Goal: Task Accomplishment & Management: Complete application form

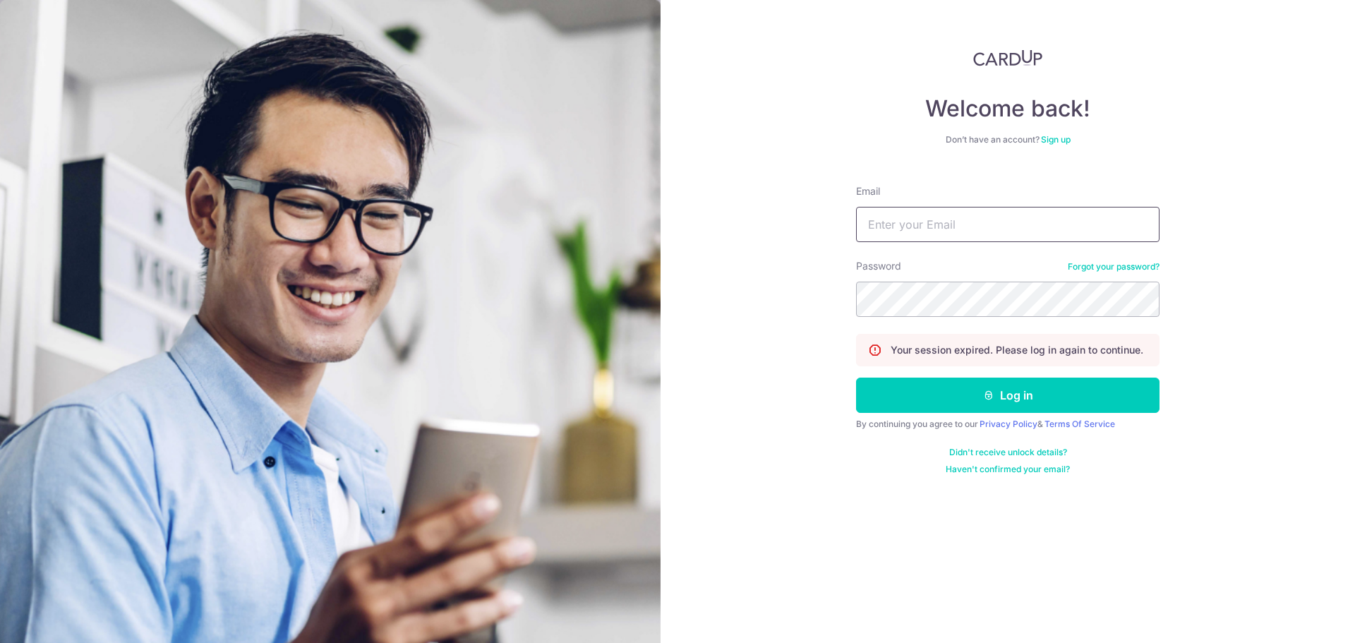
click at [981, 239] on input "Email" at bounding box center [1007, 224] width 303 height 35
click at [981, 238] on input "Email" at bounding box center [1007, 224] width 303 height 35
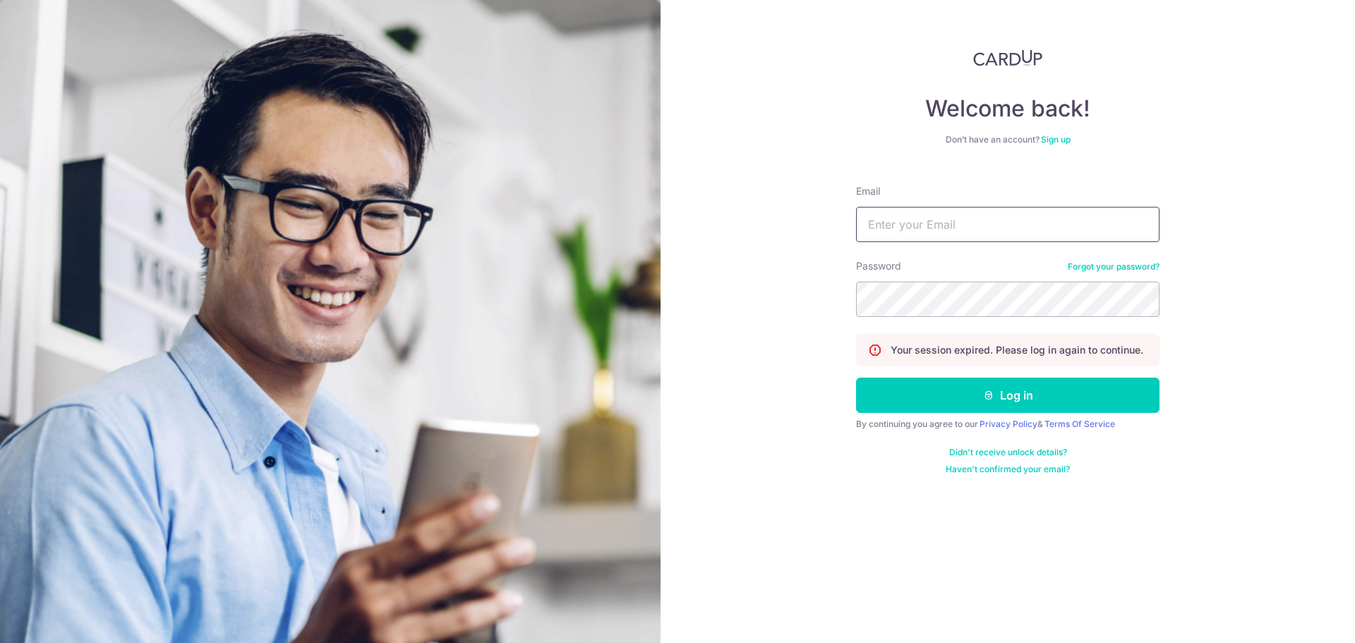
click at [951, 228] on input "Email" at bounding box center [1007, 224] width 303 height 35
click at [936, 211] on input "Email" at bounding box center [1007, 224] width 303 height 35
type input "[EMAIL_ADDRESS][DOMAIN_NAME]"
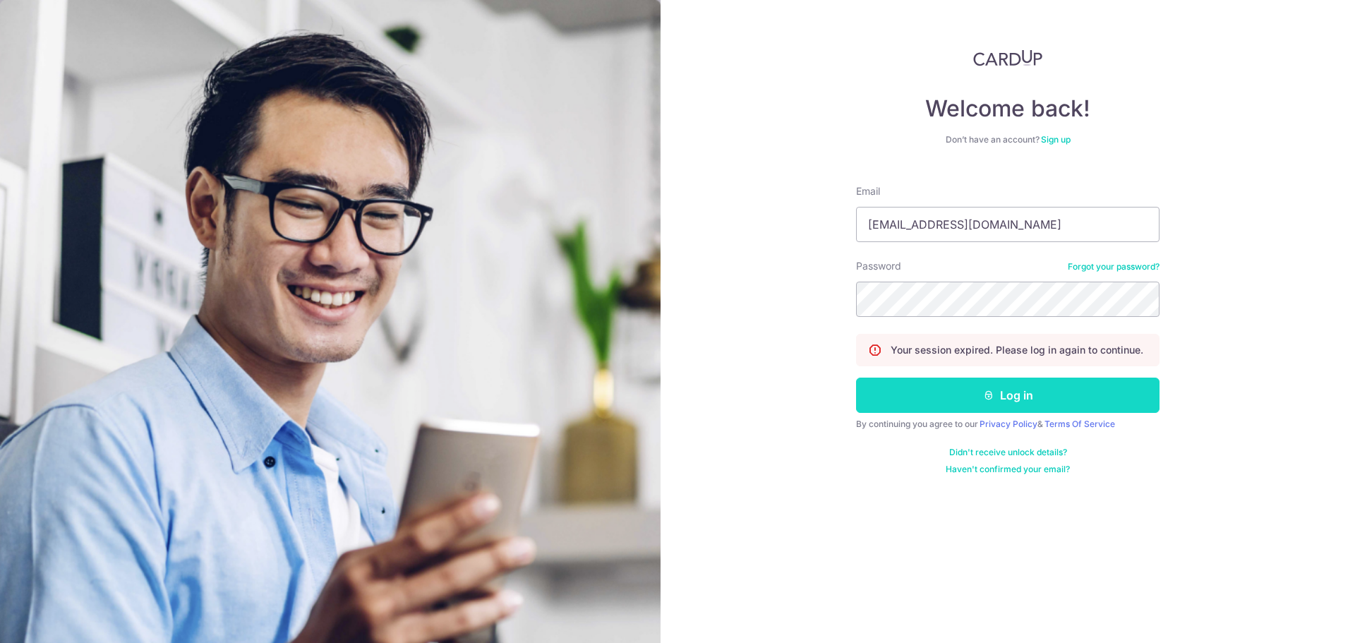
click at [986, 389] on icon "submit" at bounding box center [988, 394] width 11 height 11
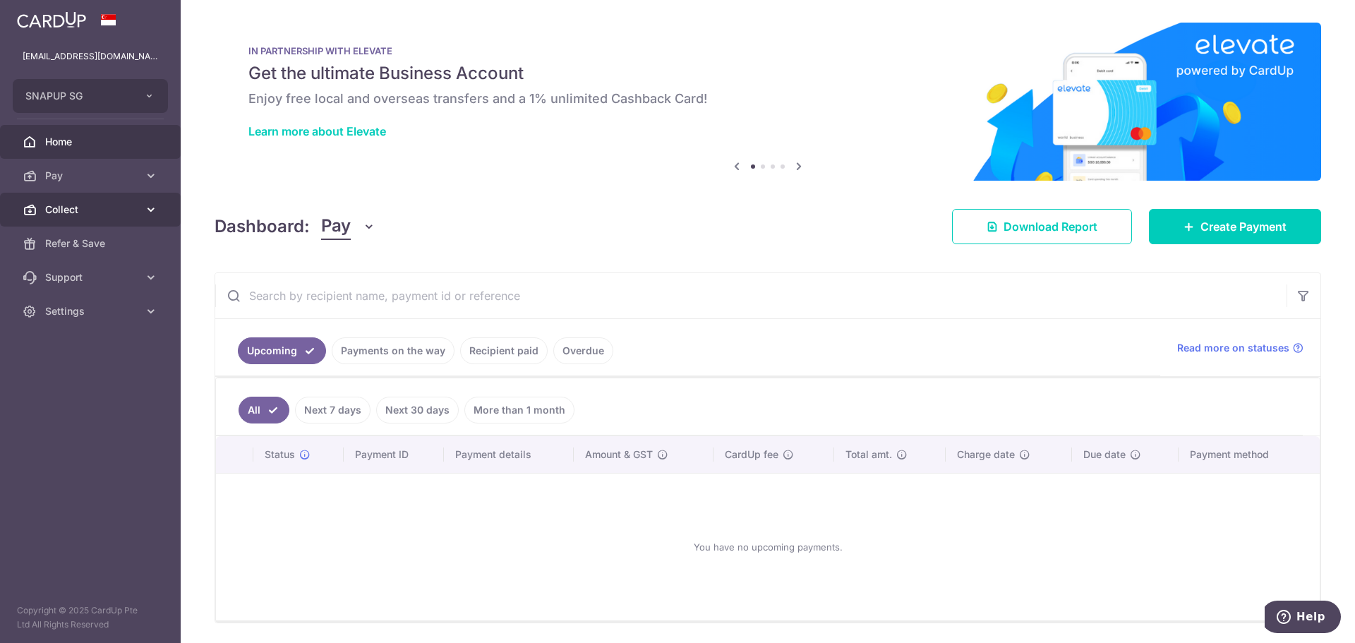
click at [72, 210] on span "Collect" at bounding box center [91, 210] width 93 height 14
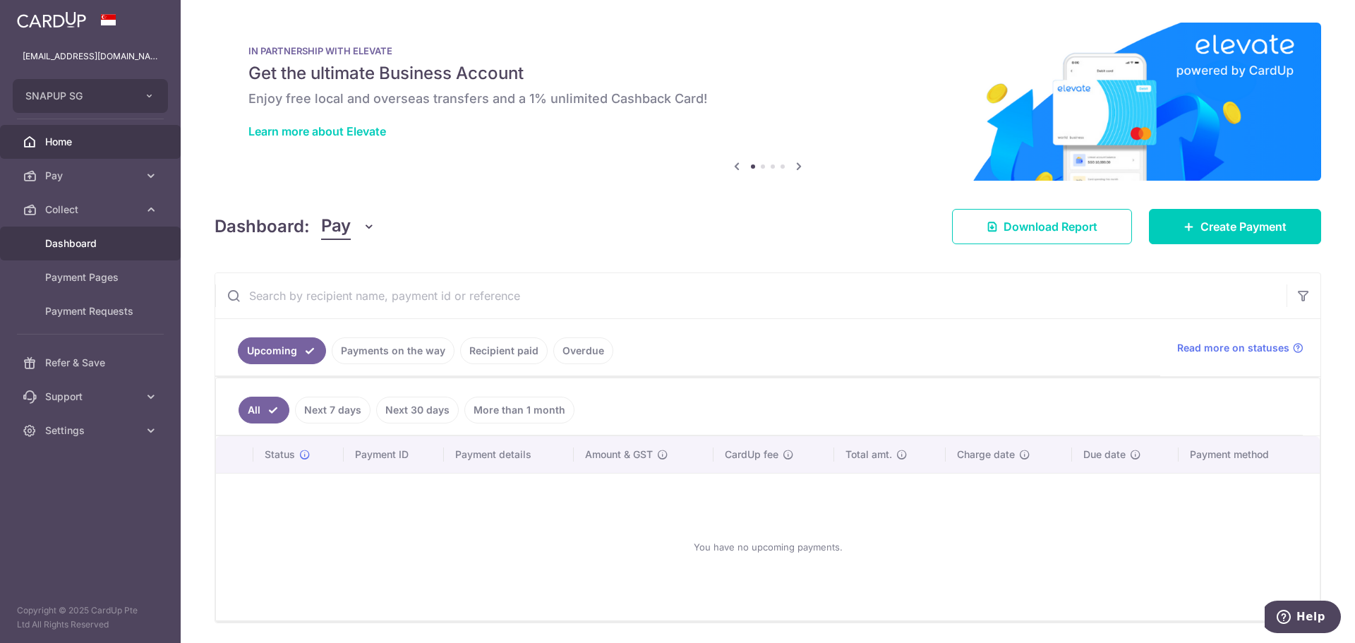
click at [74, 241] on span "Dashboard" at bounding box center [91, 243] width 93 height 14
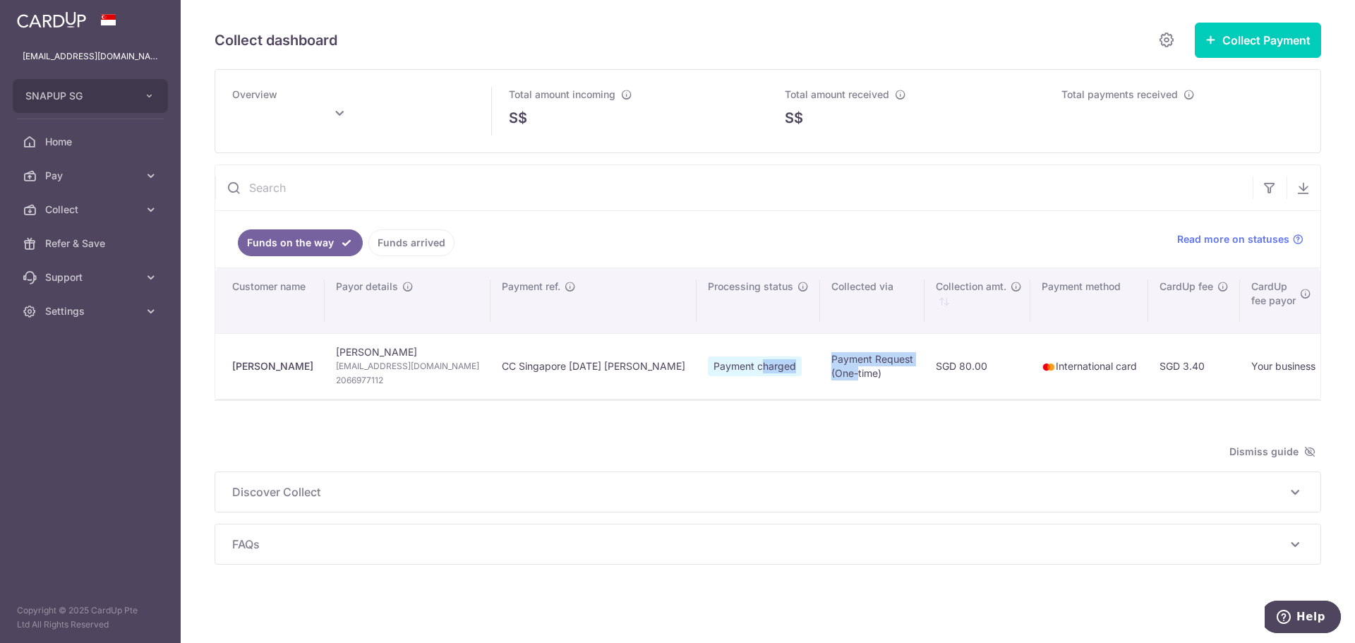
drag, startPoint x: 646, startPoint y: 368, endPoint x: 745, endPoint y: 379, distance: 100.0
click at [742, 379] on tr "[PERSON_NAME] [PERSON_NAME] [EMAIL_ADDRESS][DOMAIN_NAME] 2066977112 CC Singapor…" at bounding box center [1055, 366] width 1681 height 66
click at [820, 379] on td "Payment Request (One-time)" at bounding box center [872, 366] width 104 height 66
drag, startPoint x: 727, startPoint y: 362, endPoint x: 949, endPoint y: 391, distance: 223.4
click at [897, 391] on tr "[PERSON_NAME] [PERSON_NAME] [EMAIL_ADDRESS][DOMAIN_NAME] 2066977112 CC Singapor…" at bounding box center [1055, 366] width 1681 height 66
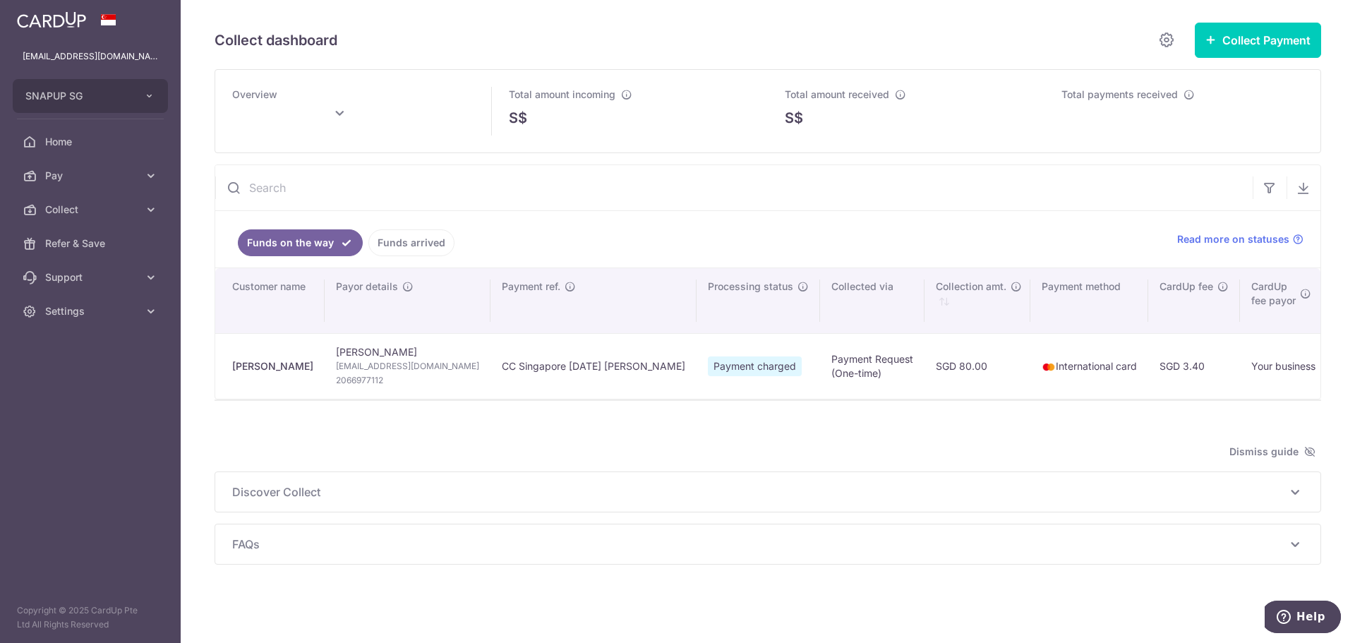
click at [1030, 391] on td "International card" at bounding box center [1089, 366] width 118 height 66
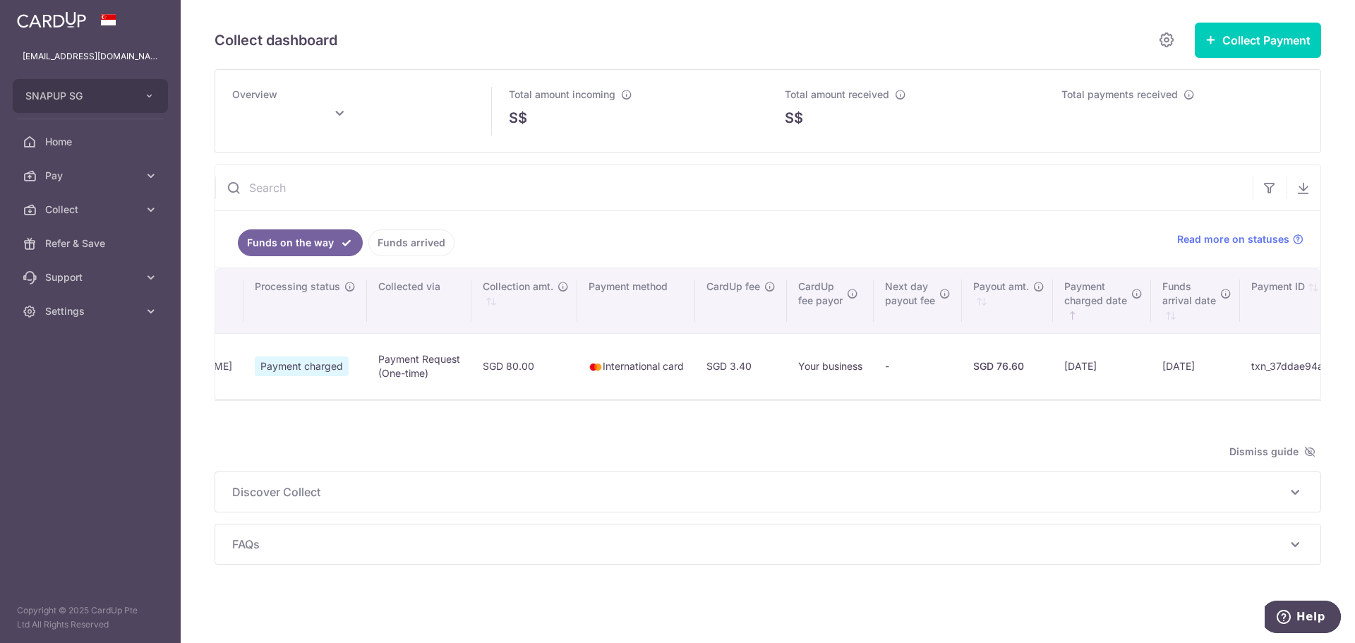
scroll to position [0, 449]
drag, startPoint x: 514, startPoint y: 365, endPoint x: 1036, endPoint y: 378, distance: 521.6
click at [1036, 378] on tr "[PERSON_NAME] [PERSON_NAME] [EMAIL_ADDRESS][DOMAIN_NAME] 2066977112 CC Singapor…" at bounding box center [606, 366] width 1681 height 66
click at [1057, 378] on td "[DATE]" at bounding box center [1106, 366] width 98 height 66
drag, startPoint x: 955, startPoint y: 365, endPoint x: 854, endPoint y: 365, distance: 100.9
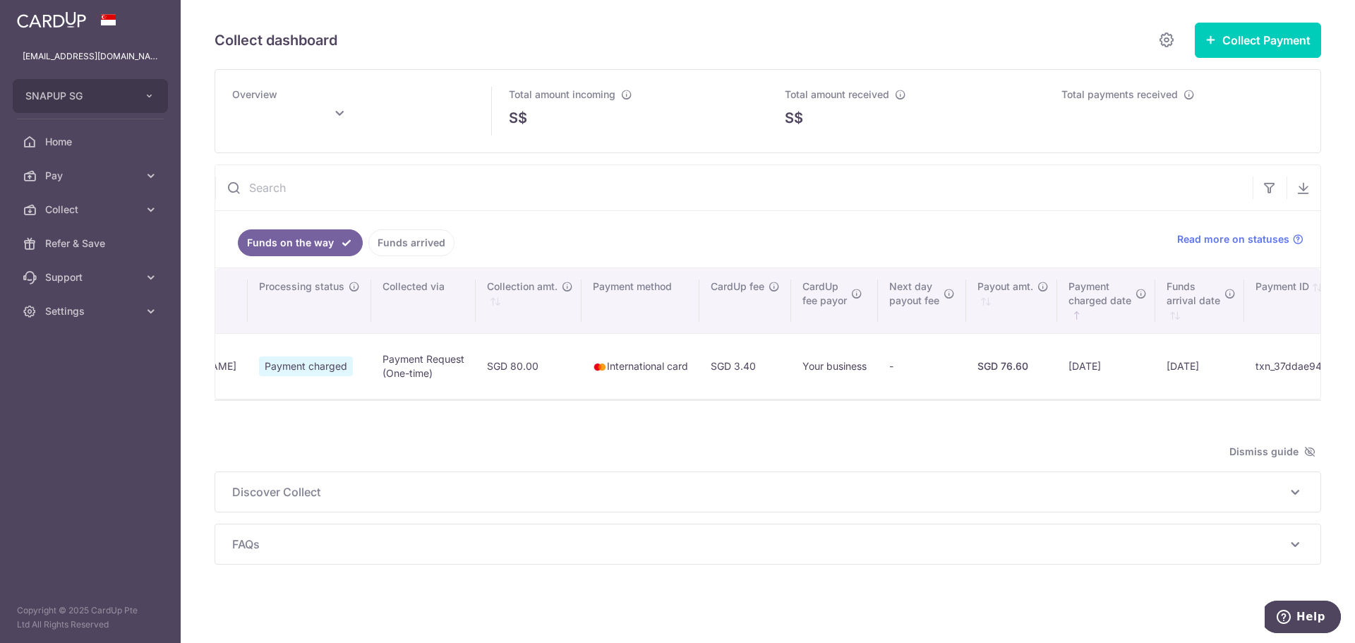
click at [863, 365] on tr "[PERSON_NAME] [PERSON_NAME] [EMAIL_ADDRESS][DOMAIN_NAME] 2066977112 CC Singapor…" at bounding box center [606, 366] width 1681 height 66
click at [966, 365] on td "SGD 76.60" at bounding box center [1011, 366] width 91 height 66
drag, startPoint x: 1035, startPoint y: 368, endPoint x: 1117, endPoint y: 369, distance: 81.9
click at [1117, 368] on tr "[PERSON_NAME] [PERSON_NAME] [EMAIL_ADDRESS][DOMAIN_NAME] 2066977112 CC Singapor…" at bounding box center [606, 366] width 1681 height 66
click at [1155, 369] on td "[DATE]" at bounding box center [1199, 366] width 89 height 66
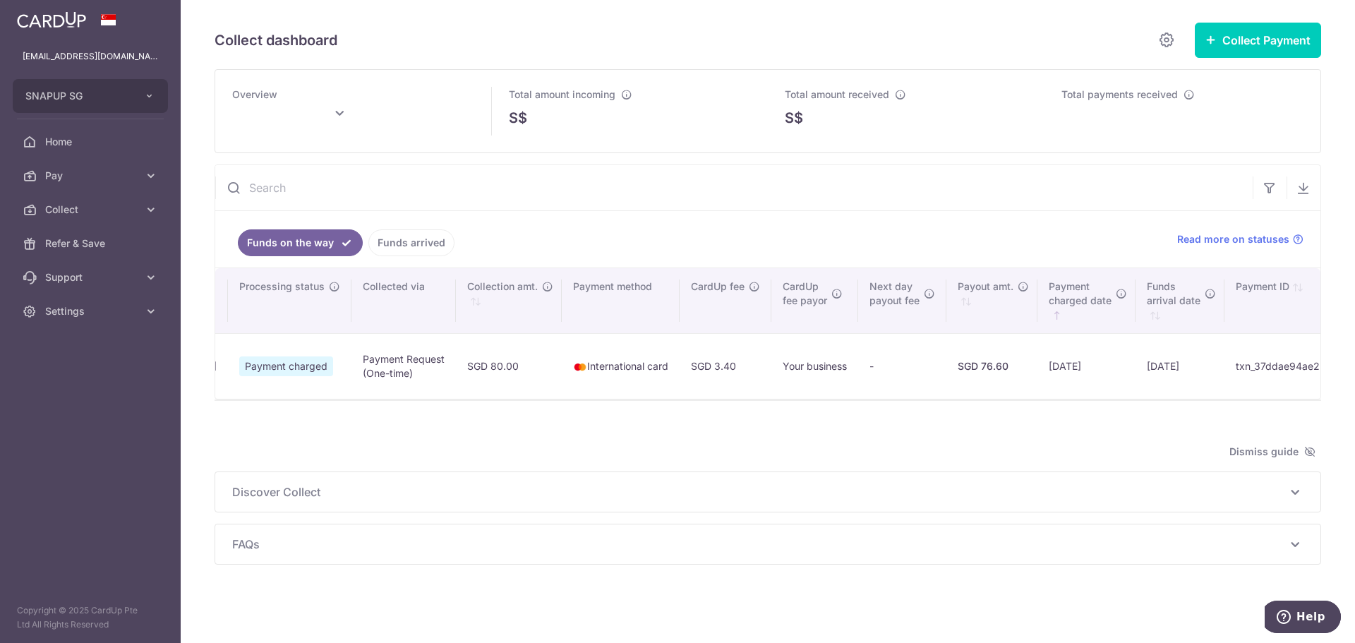
scroll to position [0, 0]
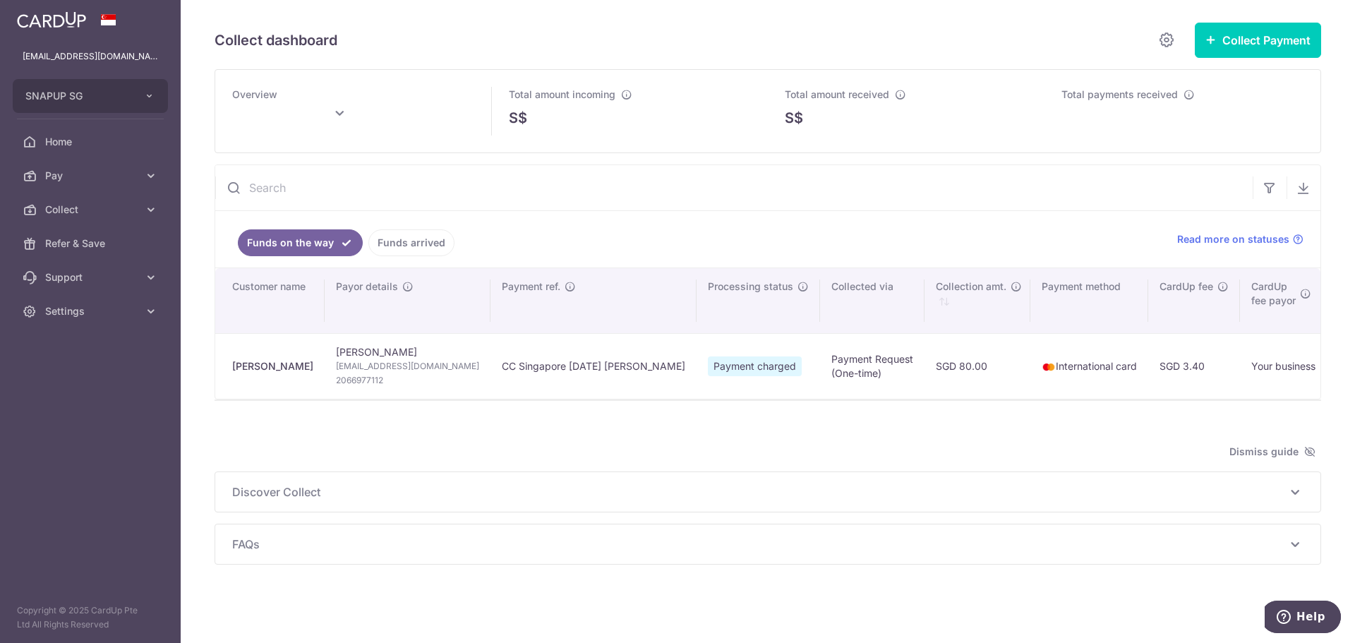
type input "[DATE]"
drag, startPoint x: 588, startPoint y: 373, endPoint x: 581, endPoint y: 366, distance: 9.0
click at [696, 373] on td "Payment charged" at bounding box center [757, 366] width 123 height 66
drag, startPoint x: 581, startPoint y: 366, endPoint x: 784, endPoint y: 375, distance: 202.7
click at [784, 375] on tr "[PERSON_NAME] [PERSON_NAME] [EMAIL_ADDRESS][DOMAIN_NAME] 2066977112 CC Singapor…" at bounding box center [1055, 366] width 1681 height 66
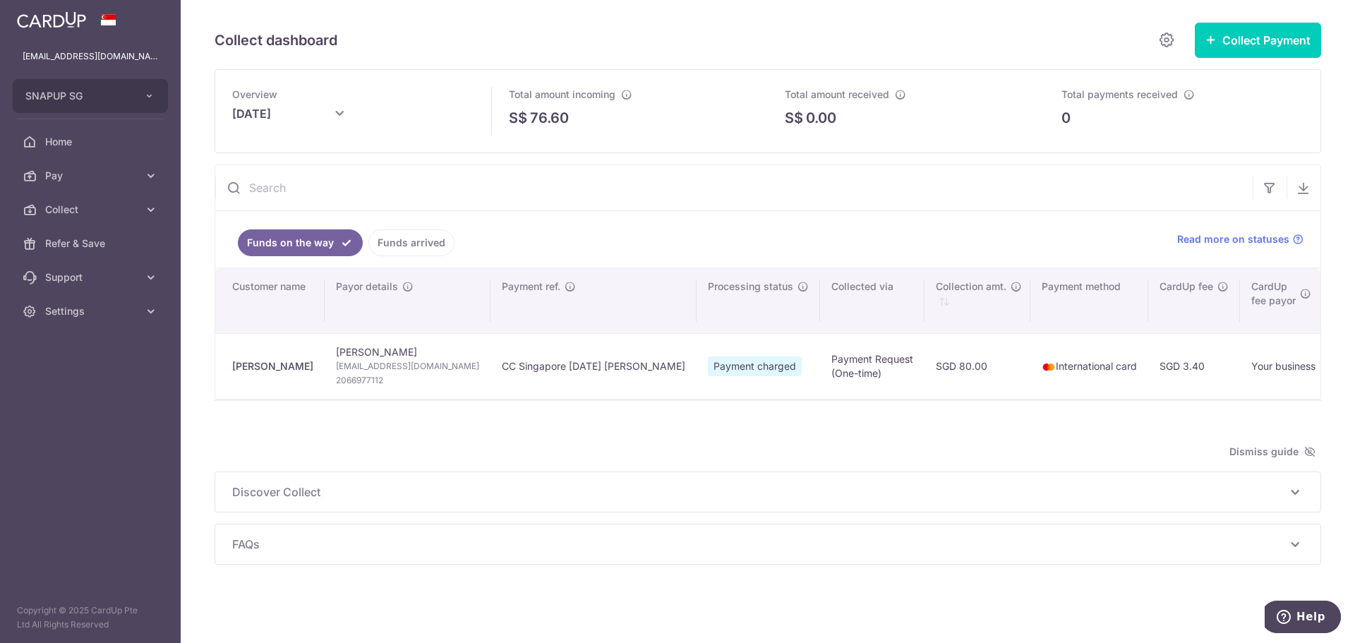
click at [820, 375] on td "Payment Request (One-time)" at bounding box center [872, 366] width 104 height 66
drag, startPoint x: 775, startPoint y: 378, endPoint x: 354, endPoint y: 356, distance: 421.8
click at [365, 356] on tr "[PERSON_NAME] [PERSON_NAME] [EMAIL_ADDRESS][DOMAIN_NAME] 2066977112 CC Singapor…" at bounding box center [1055, 366] width 1681 height 66
click at [344, 356] on td "Nathan Ho N.ho2208@gmail.com 2066977112" at bounding box center [408, 366] width 166 height 66
drag, startPoint x: 397, startPoint y: 365, endPoint x: 458, endPoint y: 388, distance: 65.4
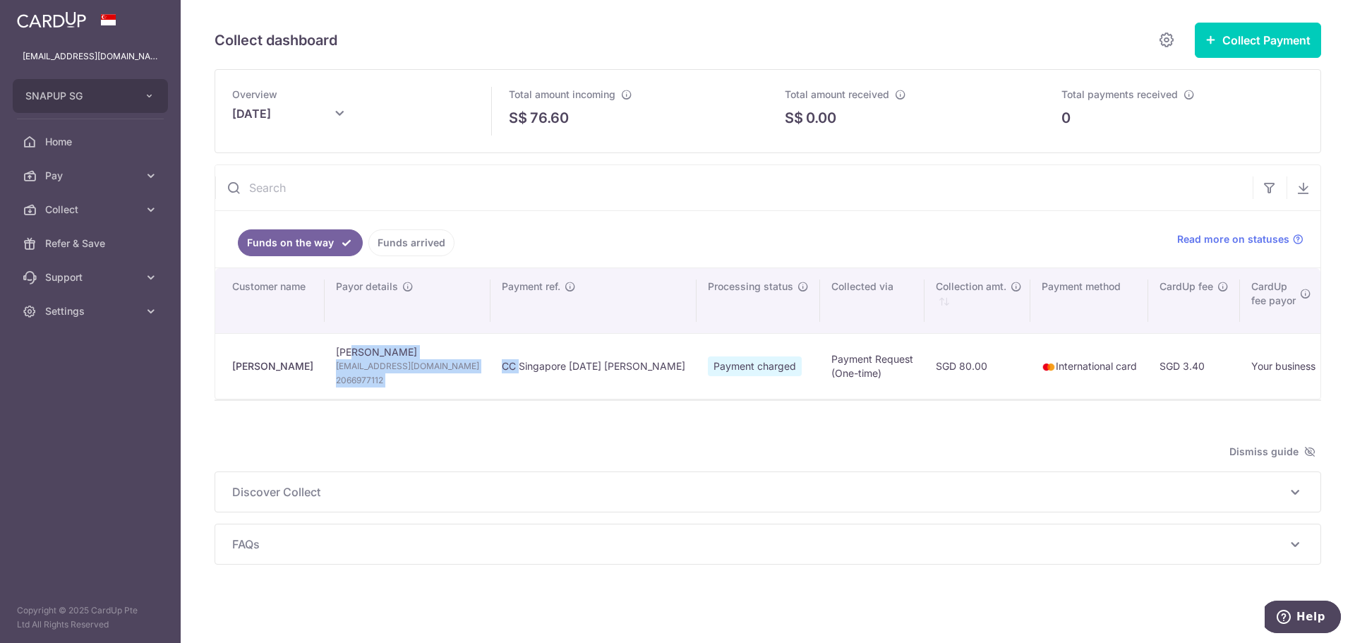
click at [458, 388] on tr "[PERSON_NAME] [PERSON_NAME] [EMAIL_ADDRESS][DOMAIN_NAME] 2066977112 CC Singapor…" at bounding box center [1055, 366] width 1681 height 66
click at [490, 388] on td "CC Singapore [DATE] [PERSON_NAME]" at bounding box center [593, 366] width 206 height 66
drag, startPoint x: 416, startPoint y: 387, endPoint x: 332, endPoint y: 351, distance: 90.7
click at [337, 352] on td "Nathan Ho N.ho2208@gmail.com 2066977112" at bounding box center [408, 366] width 166 height 66
click at [332, 351] on td "Nathan Ho N.ho2208@gmail.com 2066977112" at bounding box center [408, 366] width 166 height 66
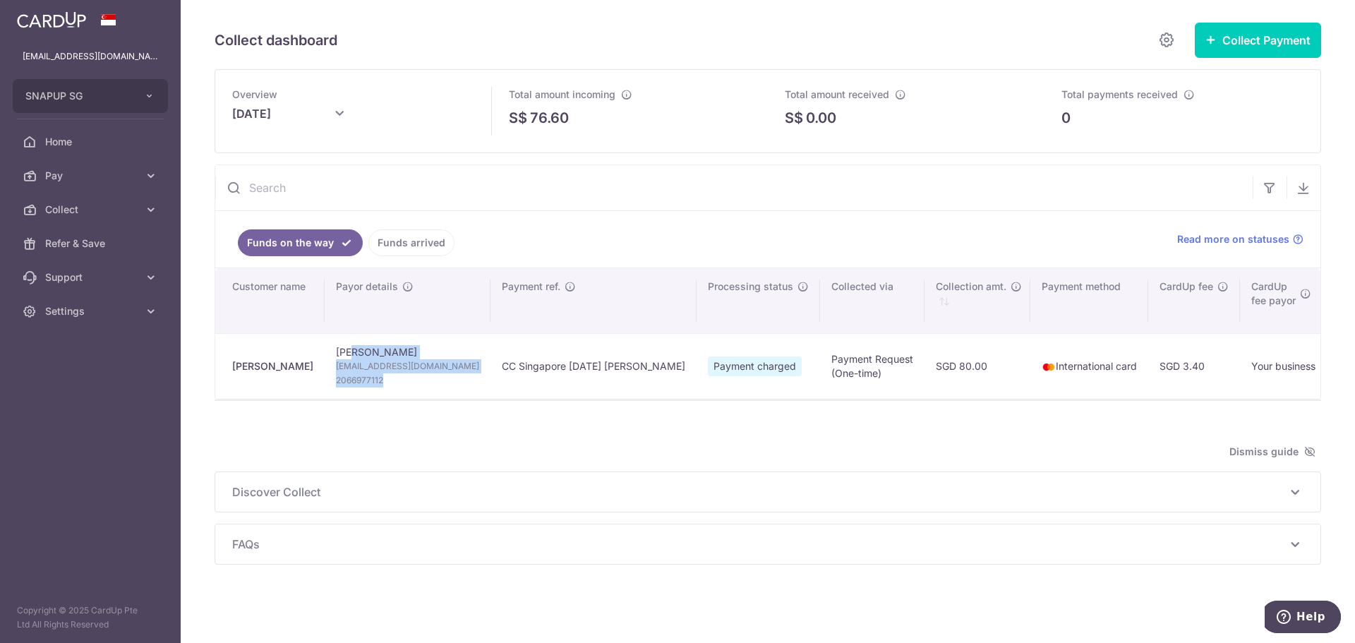
drag, startPoint x: 324, startPoint y: 352, endPoint x: 402, endPoint y: 383, distance: 84.2
click at [401, 383] on td "Nathan Ho N.ho2208@gmail.com 2066977112" at bounding box center [408, 366] width 166 height 66
click at [404, 385] on span "2066977112" at bounding box center [407, 380] width 143 height 14
drag, startPoint x: 392, startPoint y: 379, endPoint x: 343, endPoint y: 351, distance: 56.9
click at [344, 351] on td "Nathan Ho N.ho2208@gmail.com 2066977112" at bounding box center [408, 366] width 166 height 66
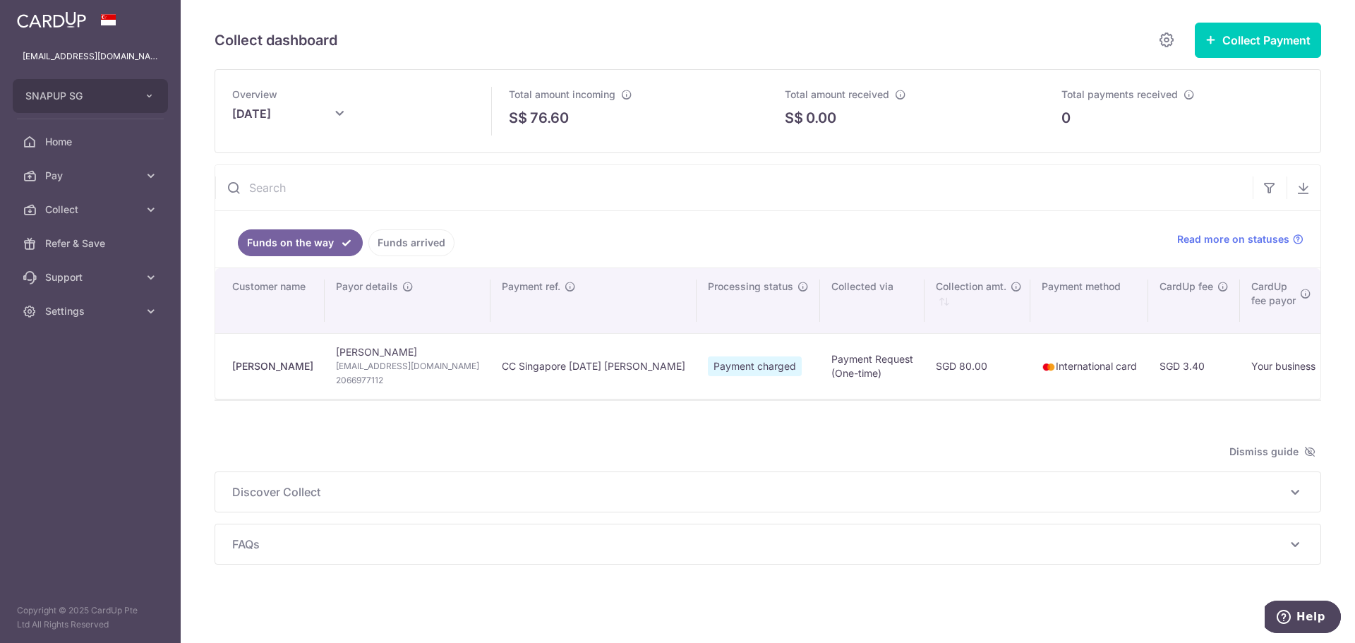
click at [332, 349] on td "Nathan Ho N.ho2208@gmail.com 2066977112" at bounding box center [408, 366] width 166 height 66
drag, startPoint x: 330, startPoint y: 349, endPoint x: 399, endPoint y: 383, distance: 76.7
click at [399, 383] on td "Nathan Ho N.ho2208@gmail.com 2066977112" at bounding box center [408, 366] width 166 height 66
click at [399, 383] on span "2066977112" at bounding box center [407, 380] width 143 height 14
drag, startPoint x: 350, startPoint y: 355, endPoint x: 330, endPoint y: 344, distance: 22.8
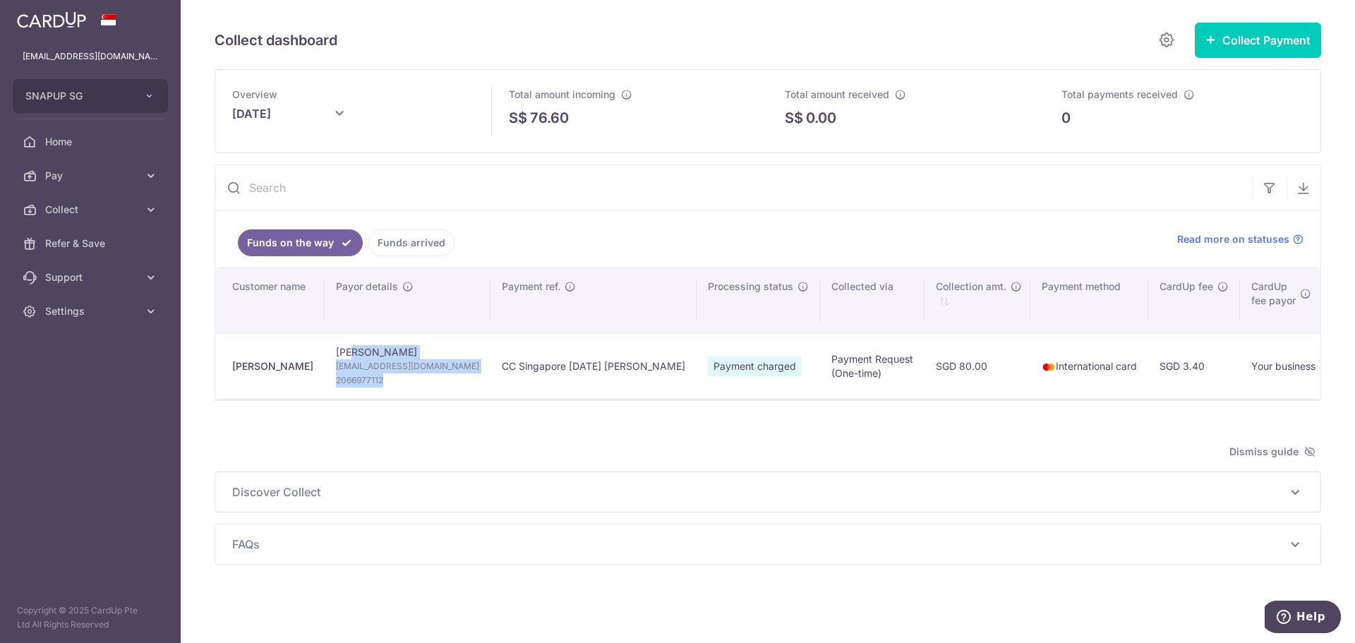
click at [330, 344] on td "Nathan Ho N.ho2208@gmail.com 2066977112" at bounding box center [408, 366] width 166 height 66
drag, startPoint x: 329, startPoint y: 346, endPoint x: 401, endPoint y: 382, distance: 80.5
click at [401, 382] on td "Nathan Ho N.ho2208@gmail.com 2066977112" at bounding box center [408, 366] width 166 height 66
click at [401, 382] on span "2066977112" at bounding box center [407, 380] width 143 height 14
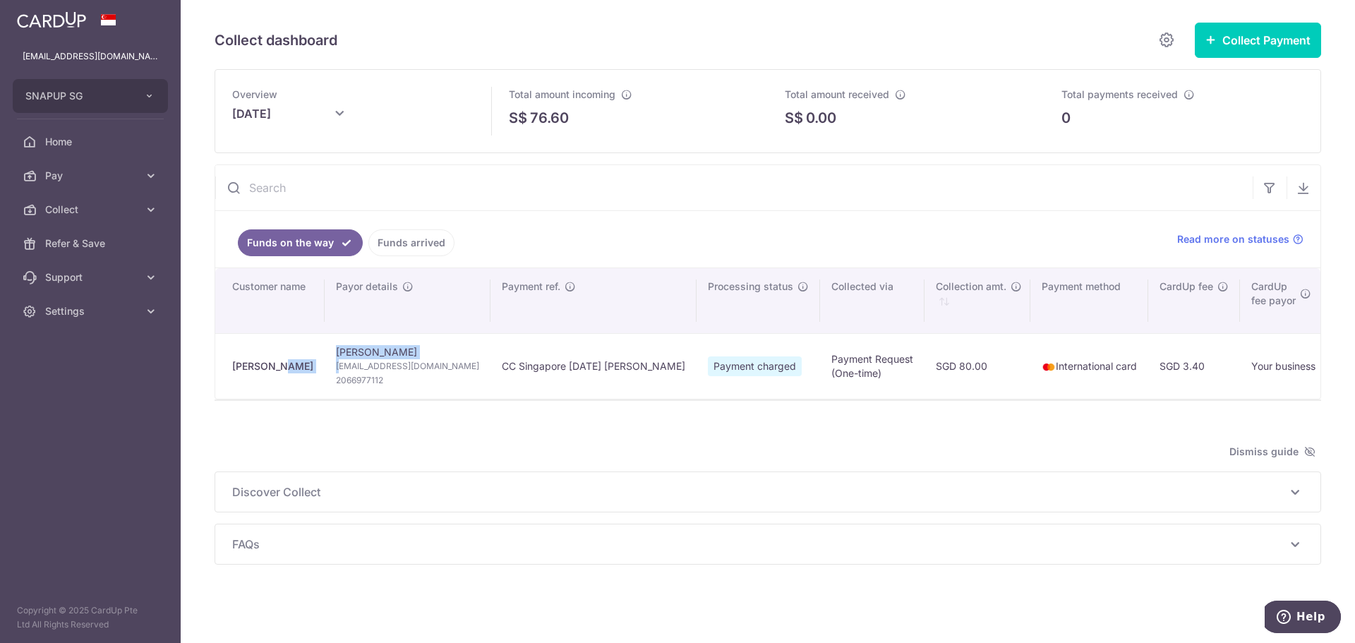
drag, startPoint x: 252, startPoint y: 365, endPoint x: 333, endPoint y: 365, distance: 81.1
click at [333, 365] on tr "[PERSON_NAME] [PERSON_NAME] [EMAIL_ADDRESS][DOMAIN_NAME] 2066977112 CC Singapor…" at bounding box center [1055, 366] width 1681 height 66
click at [336, 365] on span "[EMAIL_ADDRESS][DOMAIN_NAME]" at bounding box center [407, 366] width 143 height 14
drag, startPoint x: 346, startPoint y: 370, endPoint x: 391, endPoint y: 385, distance: 47.5
click at [391, 384] on td "Nathan Ho N.ho2208@gmail.com 2066977112" at bounding box center [408, 366] width 166 height 66
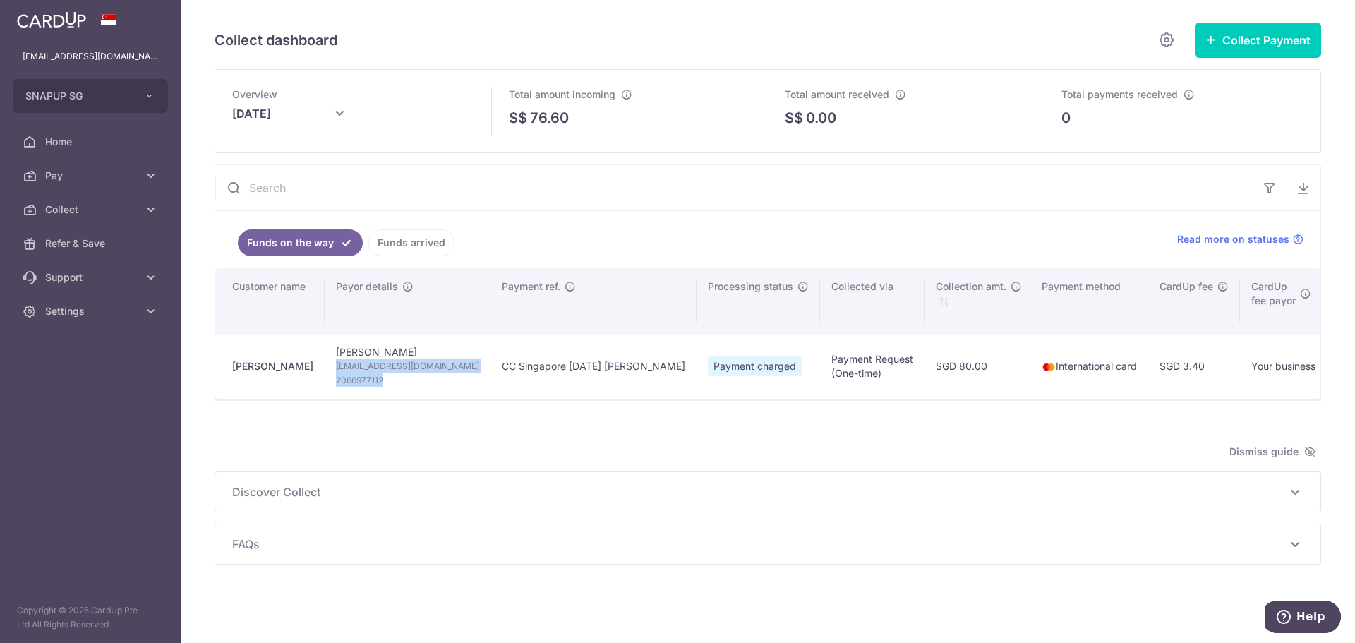
click at [391, 385] on span "2066977112" at bounding box center [407, 380] width 143 height 14
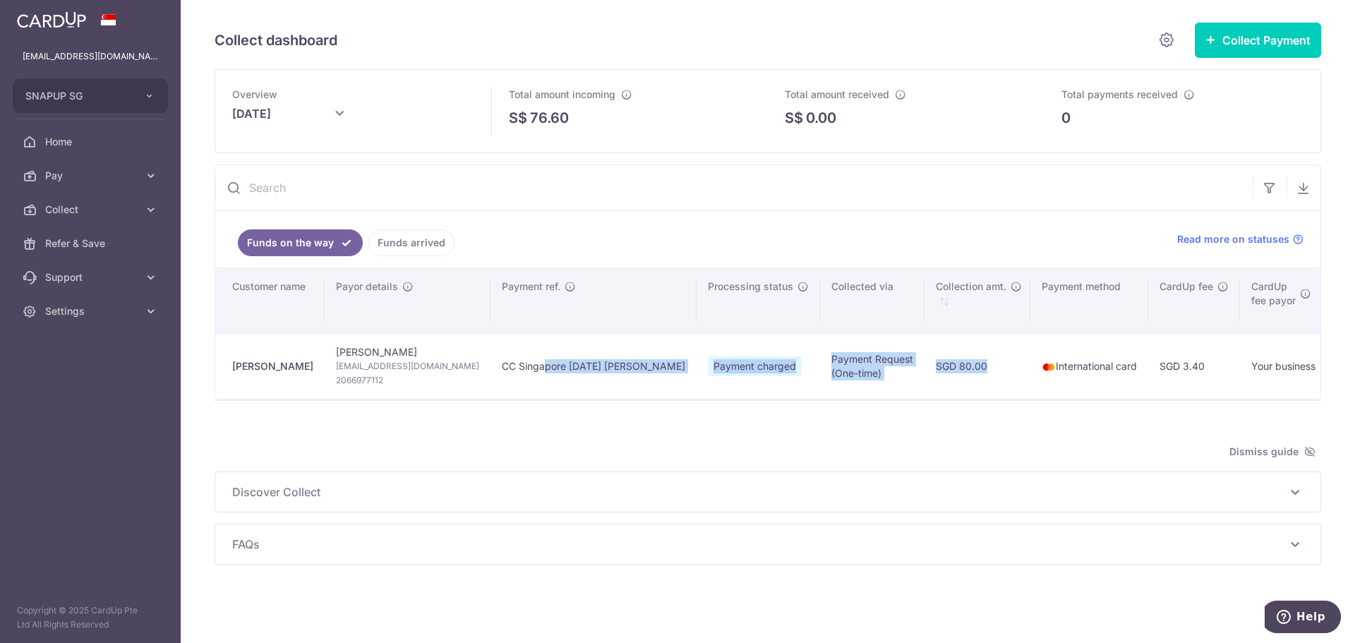
drag, startPoint x: 484, startPoint y: 369, endPoint x: 867, endPoint y: 380, distance: 383.3
click at [867, 380] on tr "[PERSON_NAME] [PERSON_NAME] [EMAIL_ADDRESS][DOMAIN_NAME] 2066977112 CC Singapor…" at bounding box center [1055, 366] width 1681 height 66
click at [924, 380] on td "SGD 80.00" at bounding box center [977, 366] width 106 height 66
drag, startPoint x: 680, startPoint y: 361, endPoint x: 586, endPoint y: 356, distance: 94.7
click at [588, 356] on tr "[PERSON_NAME] [PERSON_NAME] [EMAIL_ADDRESS][DOMAIN_NAME] 2066977112 CC Singapor…" at bounding box center [1055, 366] width 1681 height 66
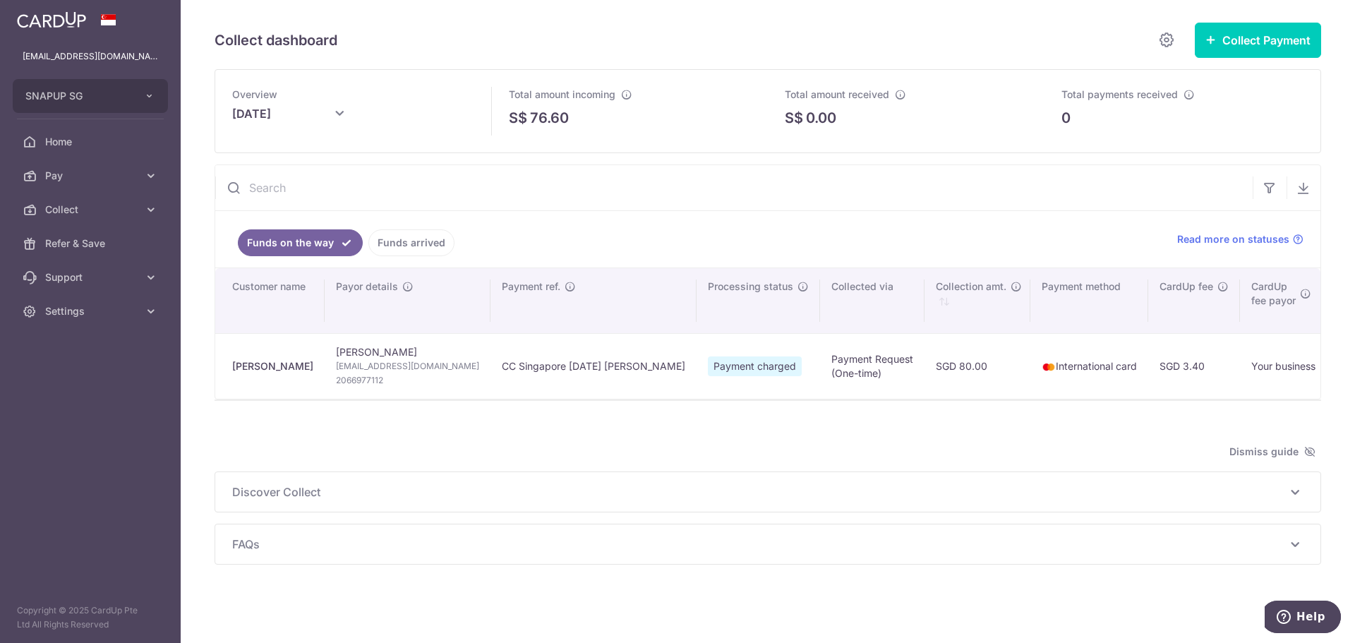
click at [696, 356] on td "Payment charged" at bounding box center [757, 366] width 123 height 66
drag, startPoint x: 586, startPoint y: 356, endPoint x: 1080, endPoint y: 384, distance: 494.7
click at [1080, 384] on tr "[PERSON_NAME] [PERSON_NAME] [EMAIL_ADDRESS][DOMAIN_NAME] 2066977112 CC Singapor…" at bounding box center [1055, 366] width 1681 height 66
click at [1148, 384] on td "SGD 3.40" at bounding box center [1194, 366] width 92 height 66
drag, startPoint x: 1059, startPoint y: 384, endPoint x: 740, endPoint y: 351, distance: 320.6
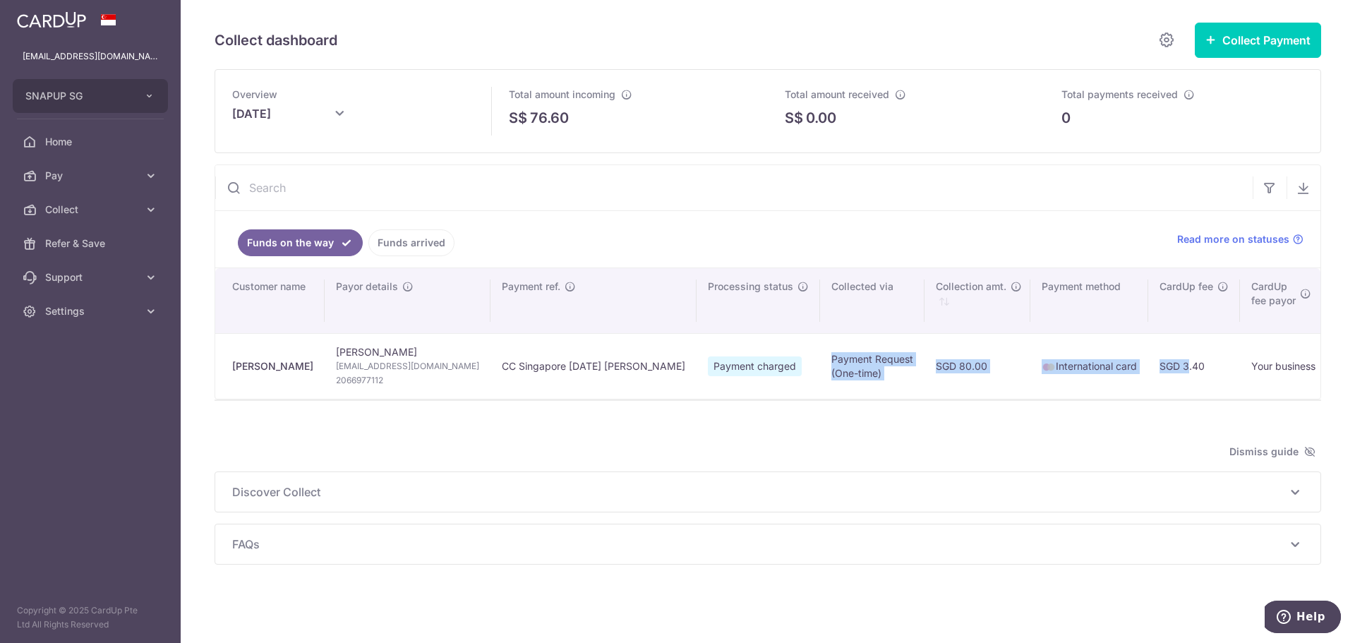
click at [760, 353] on tr "[PERSON_NAME] [PERSON_NAME] [EMAIL_ADDRESS][DOMAIN_NAME] 2066977112 CC Singapor…" at bounding box center [1055, 366] width 1681 height 66
click at [820, 351] on td "Payment Request (One-time)" at bounding box center [872, 366] width 104 height 66
drag, startPoint x: 739, startPoint y: 351, endPoint x: 1142, endPoint y: 361, distance: 403.0
click at [1142, 361] on tr "[PERSON_NAME] [PERSON_NAME] [EMAIL_ADDRESS][DOMAIN_NAME] 2066977112 CC Singapor…" at bounding box center [1055, 366] width 1681 height 66
click at [1240, 362] on td "Your business" at bounding box center [1283, 366] width 87 height 66
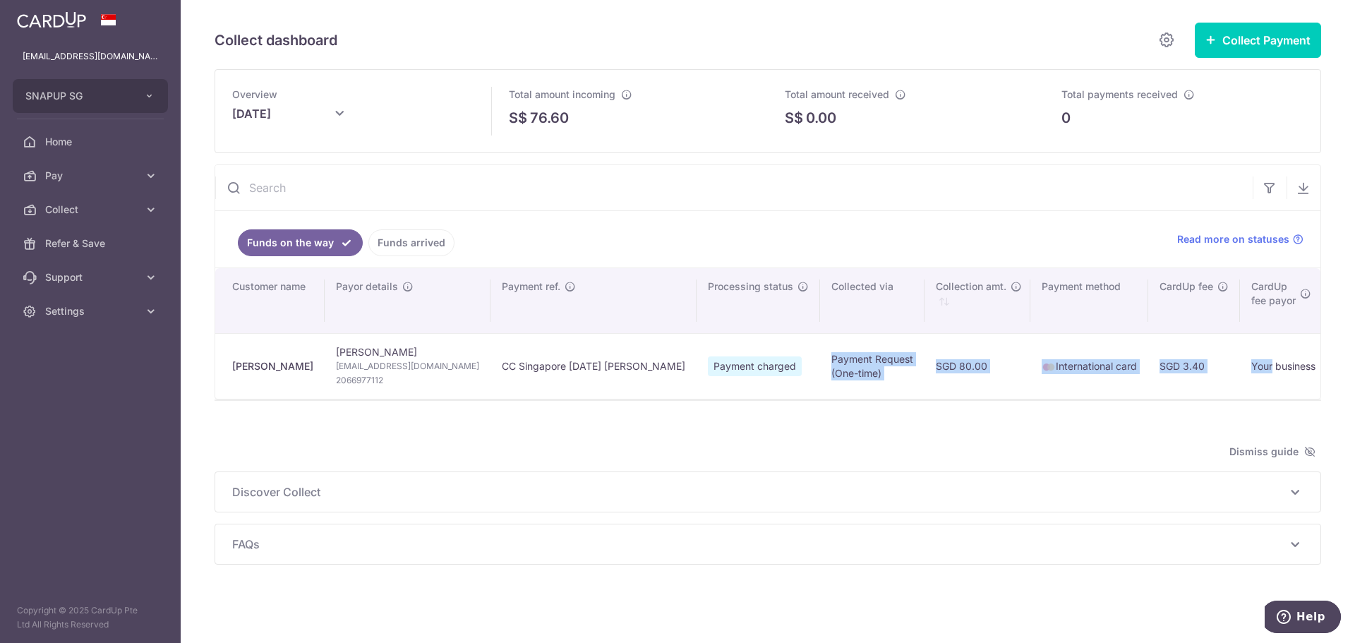
drag, startPoint x: 785, startPoint y: 399, endPoint x: 442, endPoint y: 409, distance: 343.1
click at [442, 409] on div "Overview October 2025 Total amount incoming S$ 76.60 Total amount received S$ 0…" at bounding box center [767, 316] width 1106 height 495
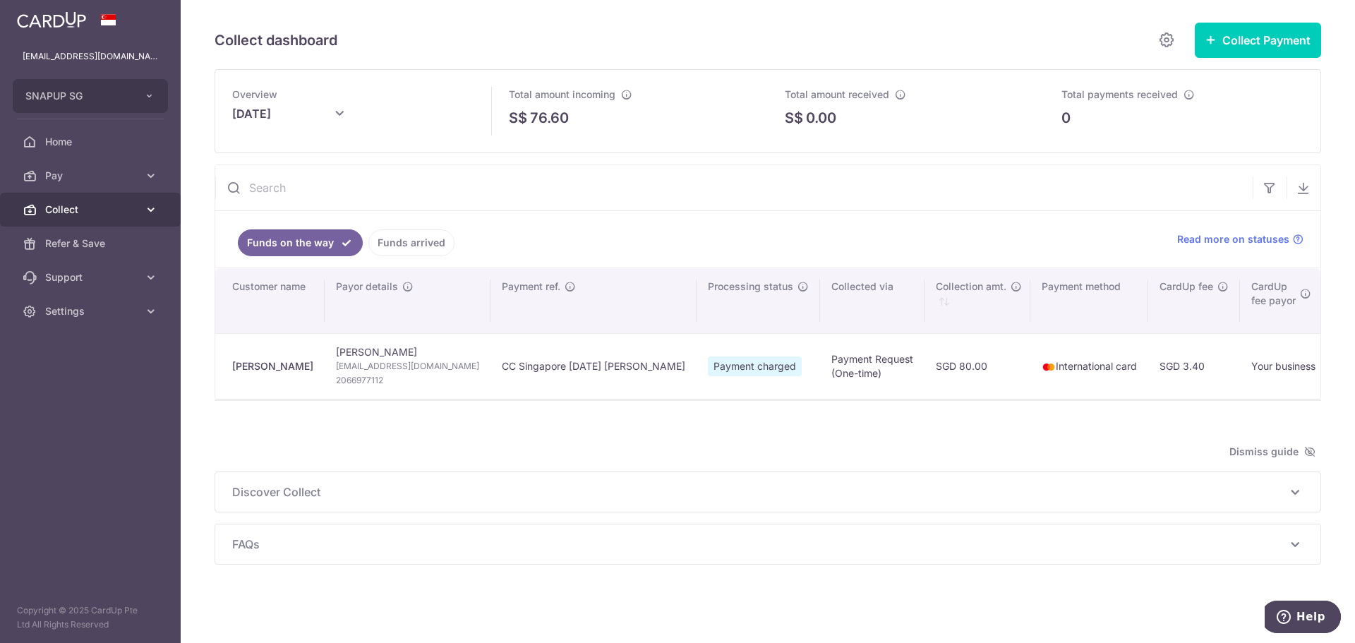
click at [73, 217] on link "Collect" at bounding box center [90, 210] width 181 height 34
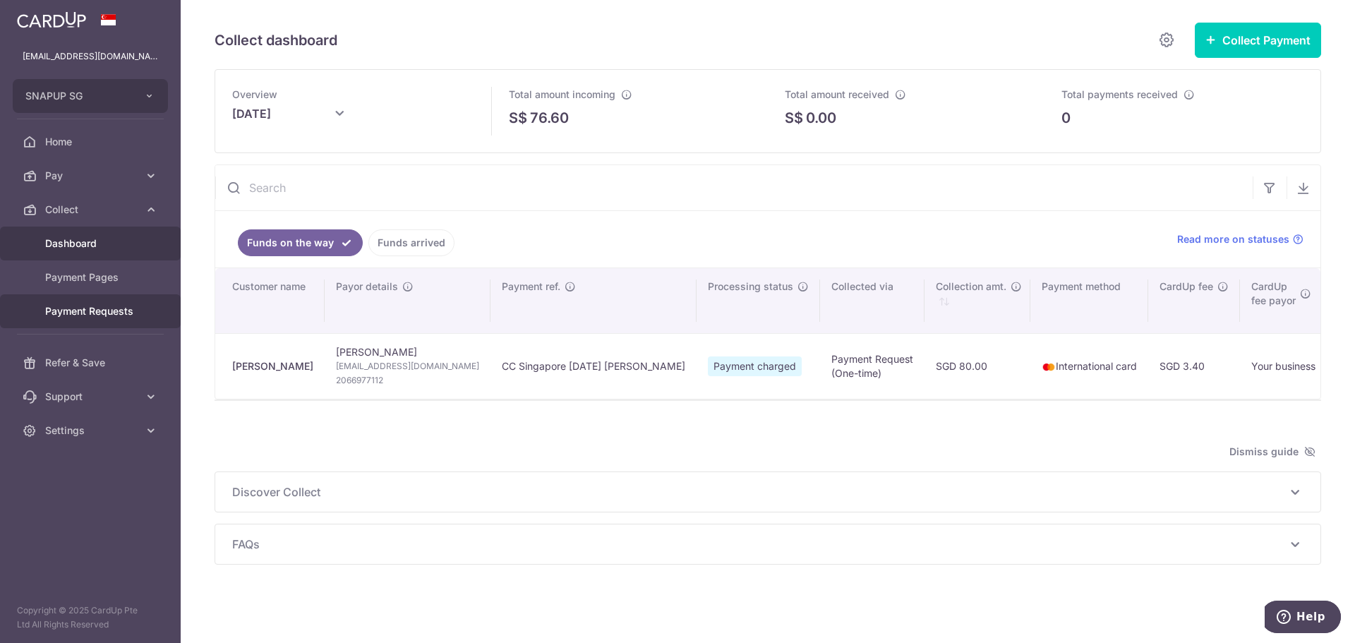
click at [90, 305] on span "Payment Requests" at bounding box center [91, 311] width 93 height 14
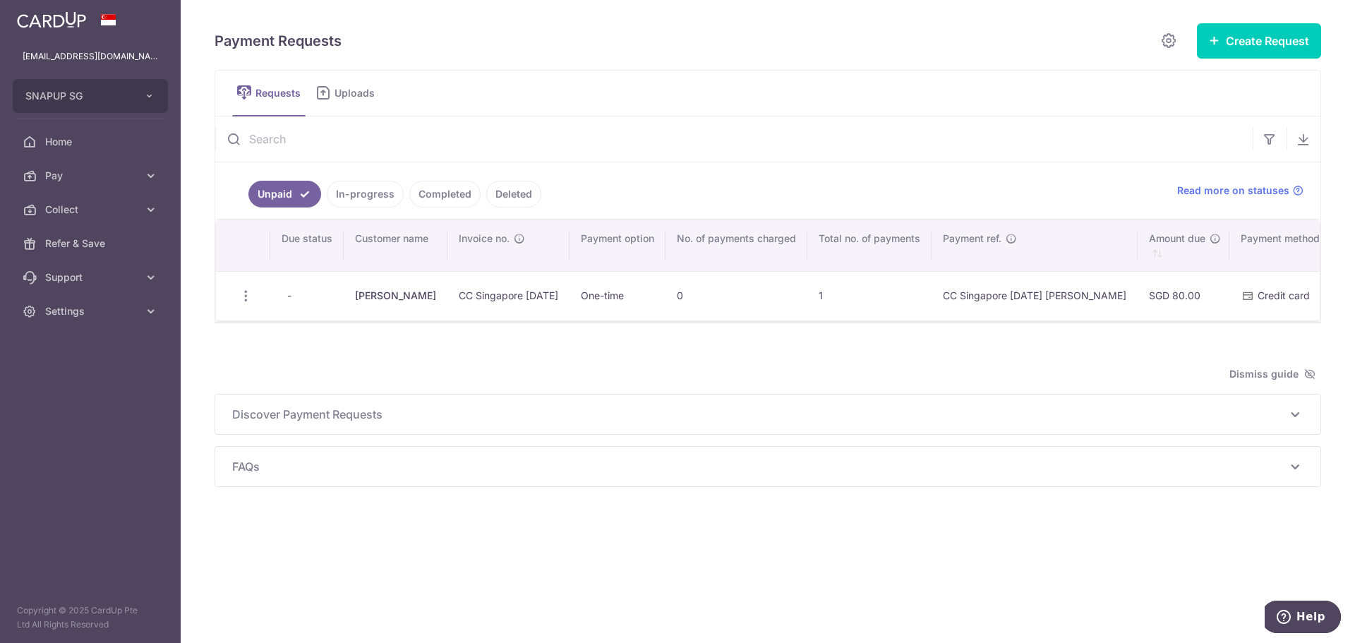
click at [344, 198] on link "In-progress" at bounding box center [365, 194] width 77 height 27
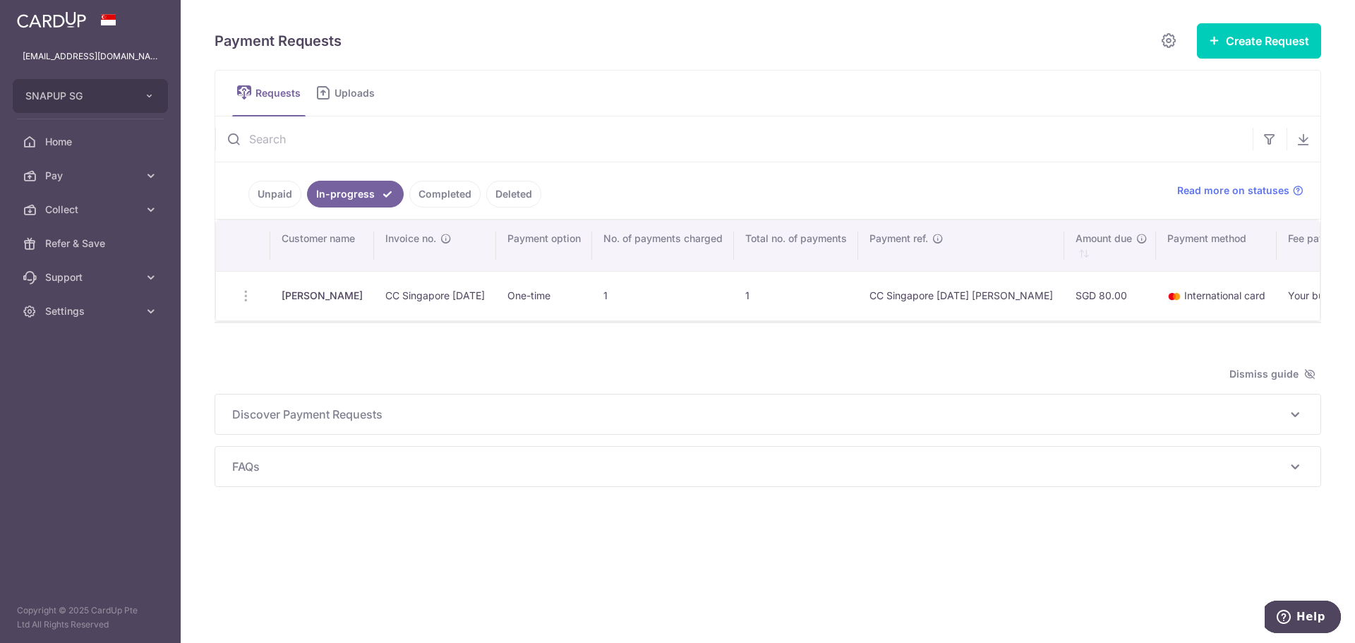
click at [346, 96] on span "Uploads" at bounding box center [359, 93] width 50 height 14
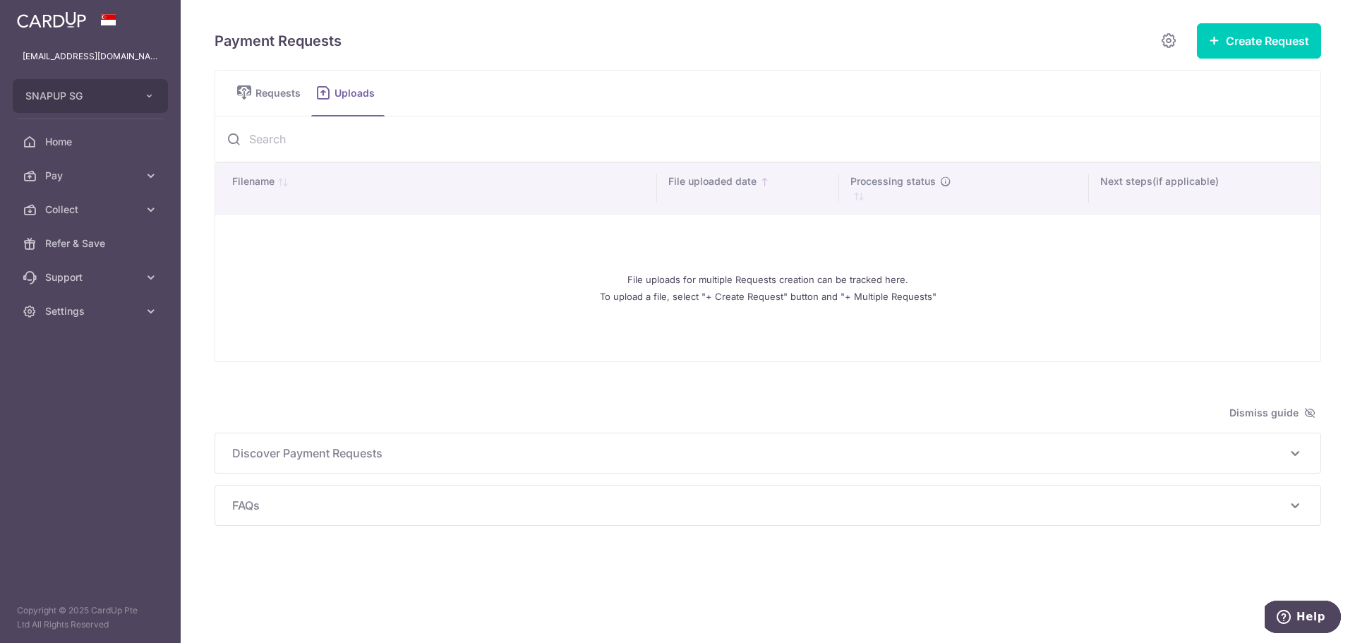
click at [262, 97] on span "Requests" at bounding box center [280, 93] width 50 height 14
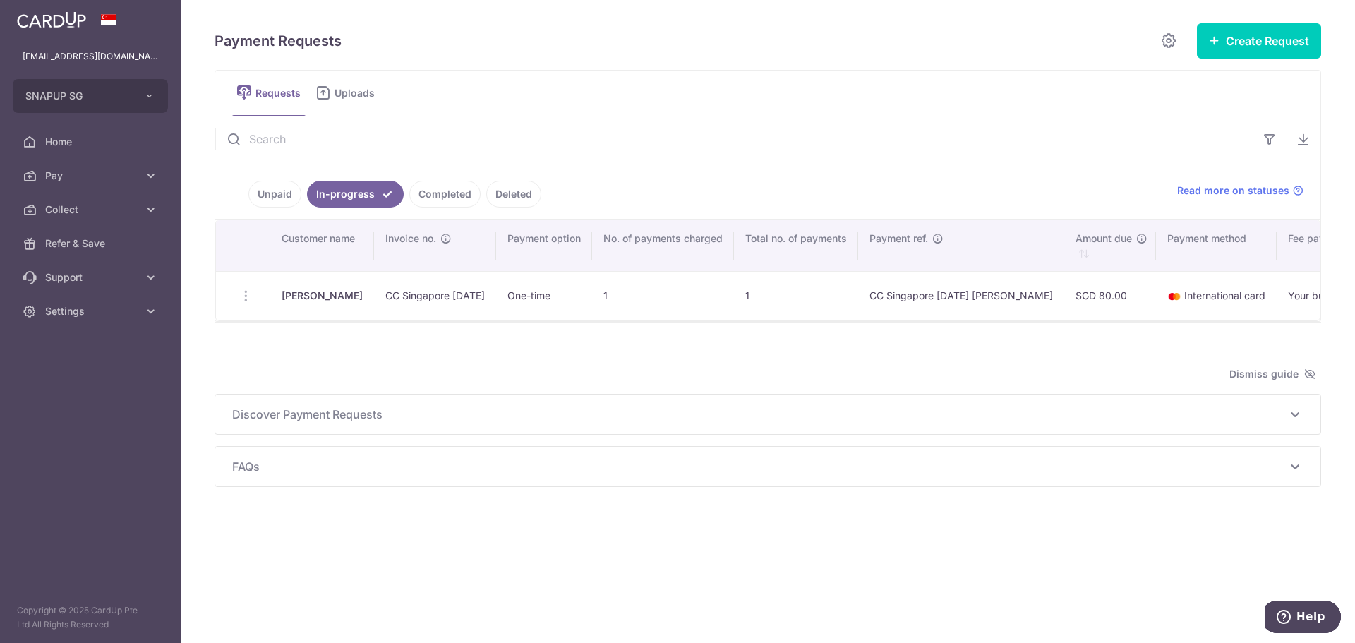
click at [285, 205] on link "Unpaid" at bounding box center [274, 194] width 53 height 27
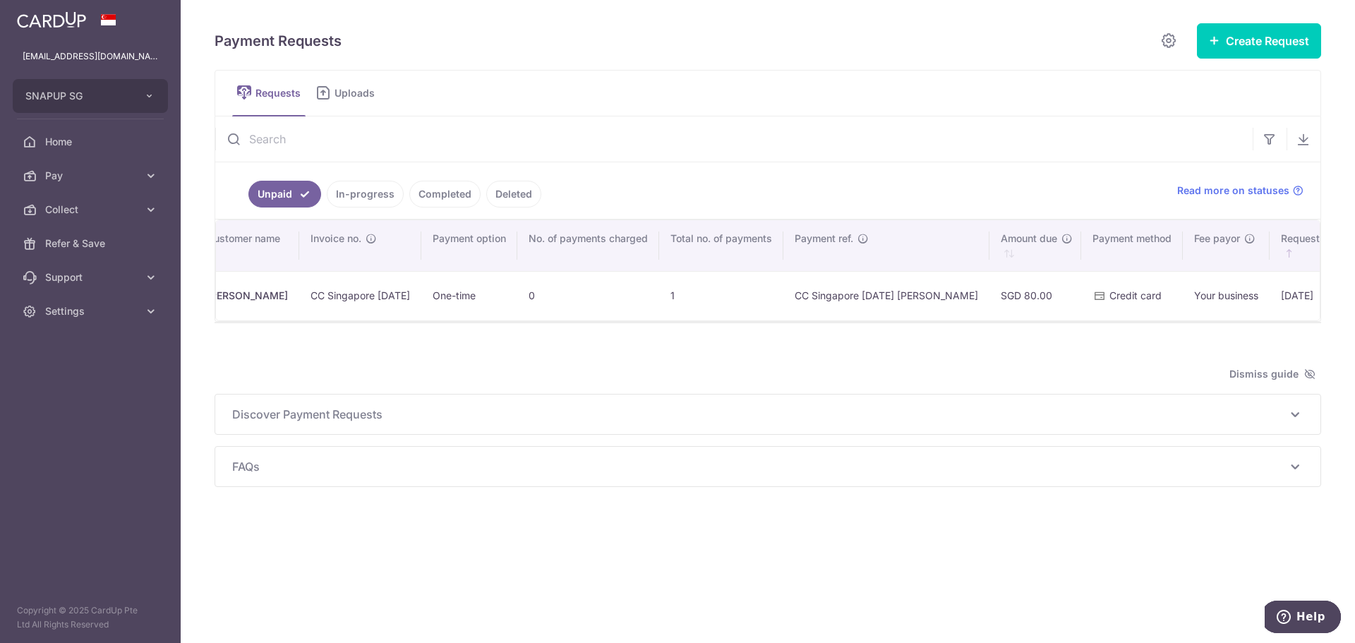
scroll to position [0, 57]
click at [468, 365] on div "Payment Requests Create Request Single Request Multiple Requests Requests Uploa…" at bounding box center [767, 255] width 1106 height 464
click at [436, 316] on td "CC Singapore [DATE]" at bounding box center [451, 295] width 122 height 49
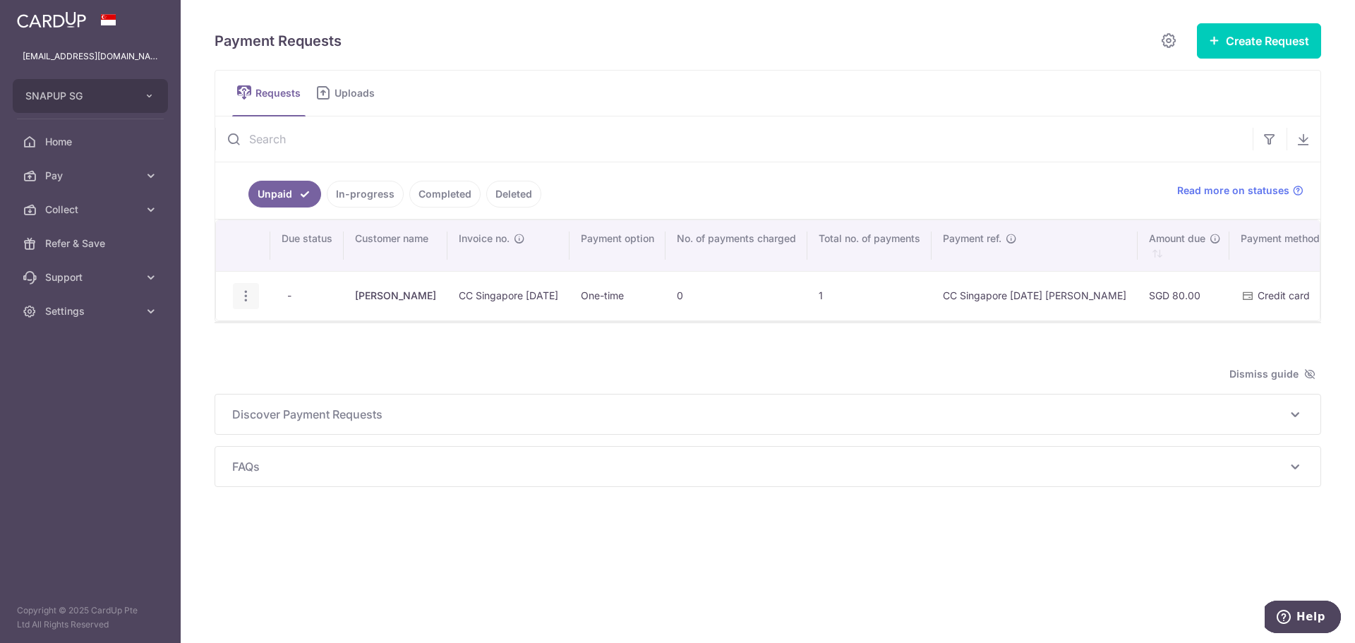
click at [241, 294] on icon "button" at bounding box center [245, 296] width 15 height 15
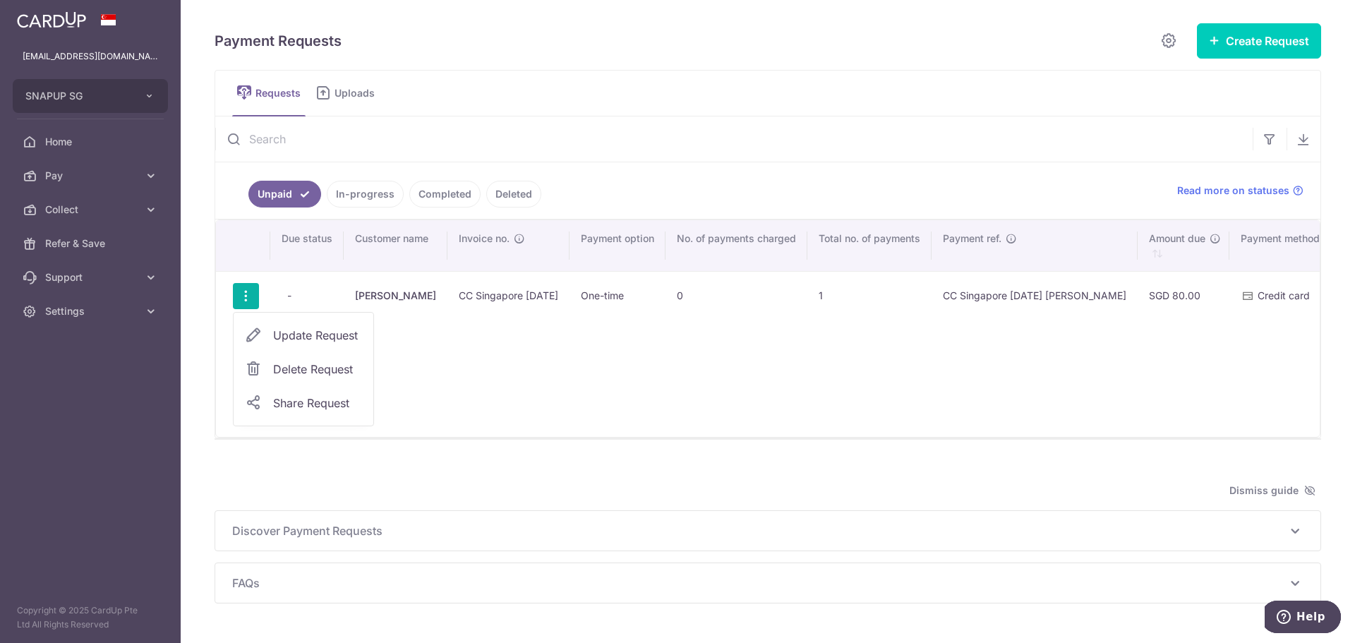
click at [251, 292] on icon "button" at bounding box center [245, 296] width 15 height 15
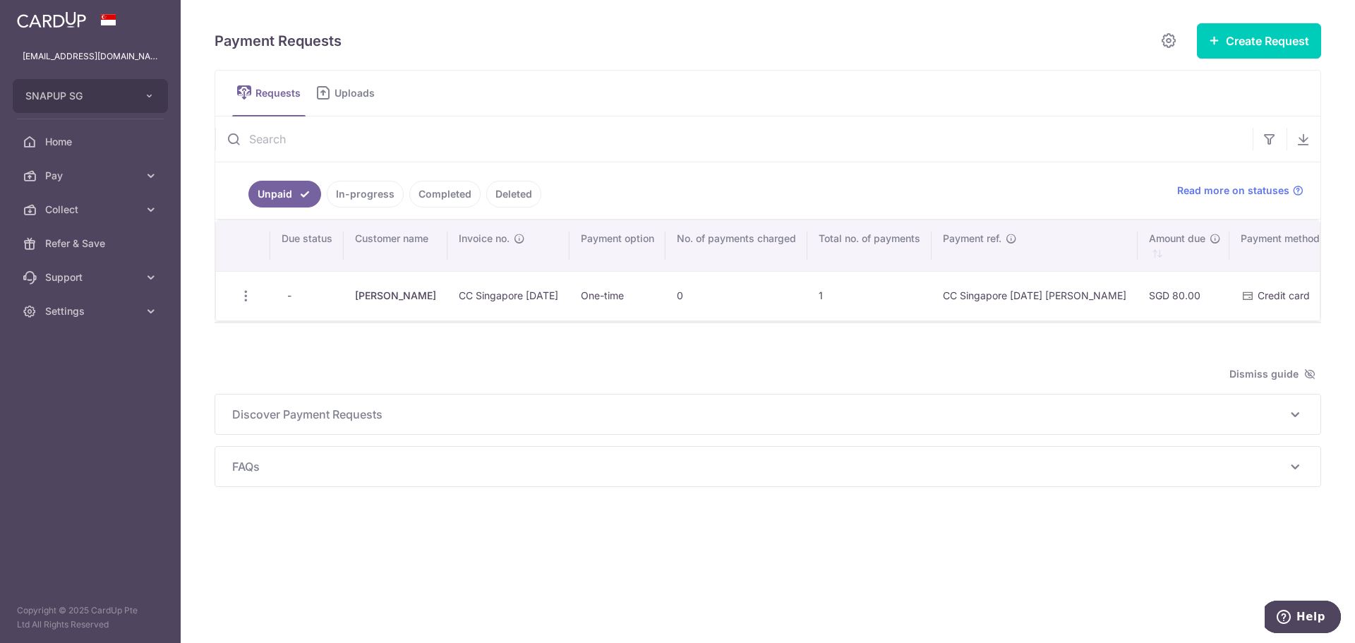
click at [585, 287] on td "One-time" at bounding box center [617, 295] width 96 height 49
drag, startPoint x: 586, startPoint y: 296, endPoint x: 1042, endPoint y: 354, distance: 460.2
click at [1042, 354] on div "Payment Requests Create Request Single Request Multiple Requests Requests Uploa…" at bounding box center [767, 255] width 1106 height 464
click at [742, 344] on div "Payment Requests Create Request Single Request Multiple Requests Requests Uploa…" at bounding box center [767, 255] width 1106 height 464
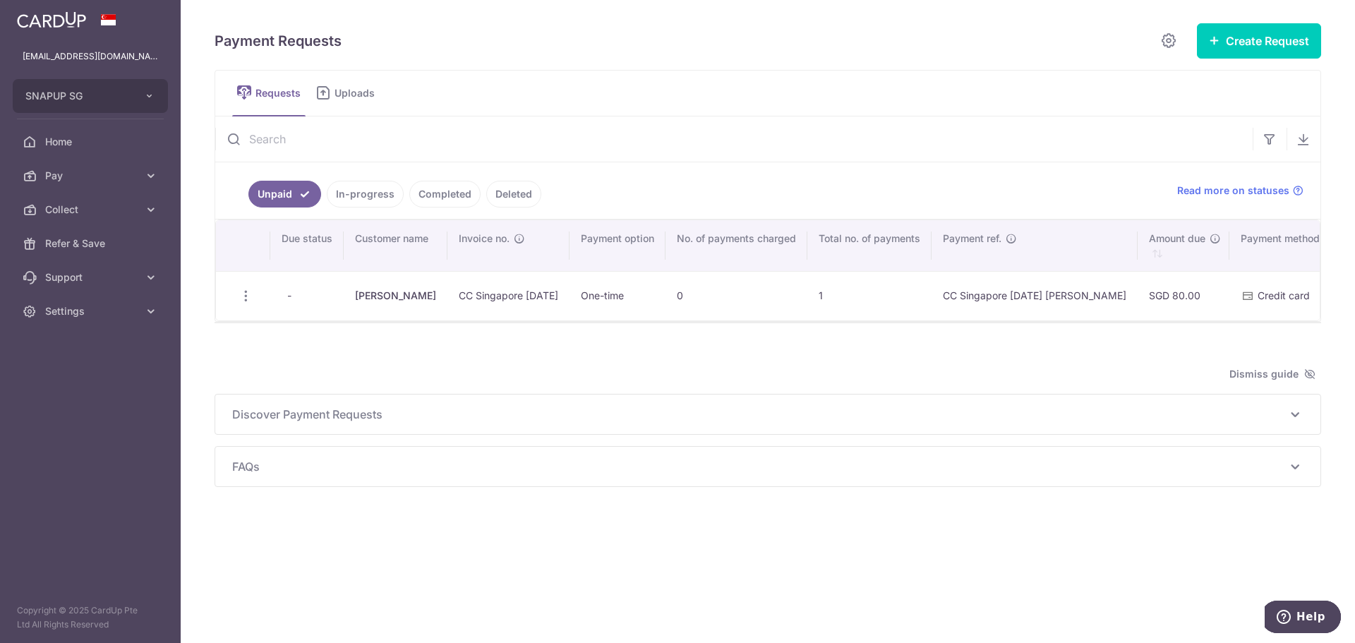
scroll to position [0, 150]
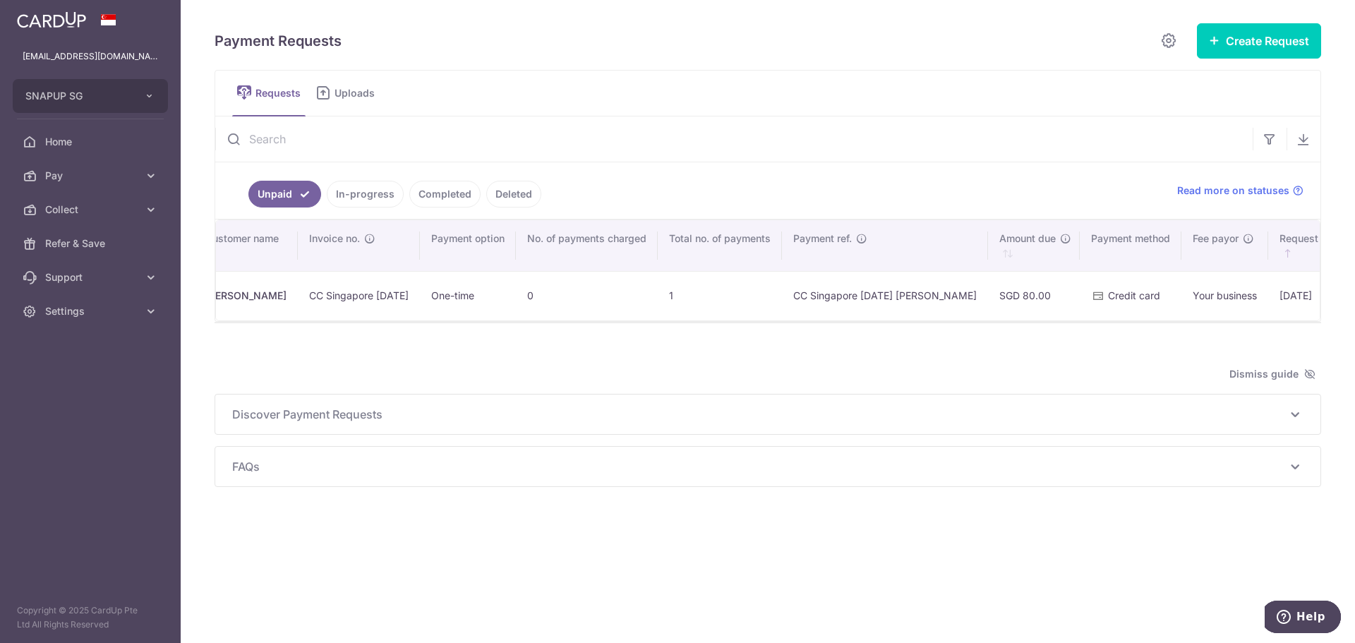
click at [938, 351] on div "Payment Requests Create Request Single Request Multiple Requests Requests Uploa…" at bounding box center [767, 255] width 1106 height 464
click at [1256, 40] on button "Create Request" at bounding box center [1259, 40] width 124 height 35
click at [1250, 78] on span "Single Request" at bounding box center [1236, 84] width 145 height 17
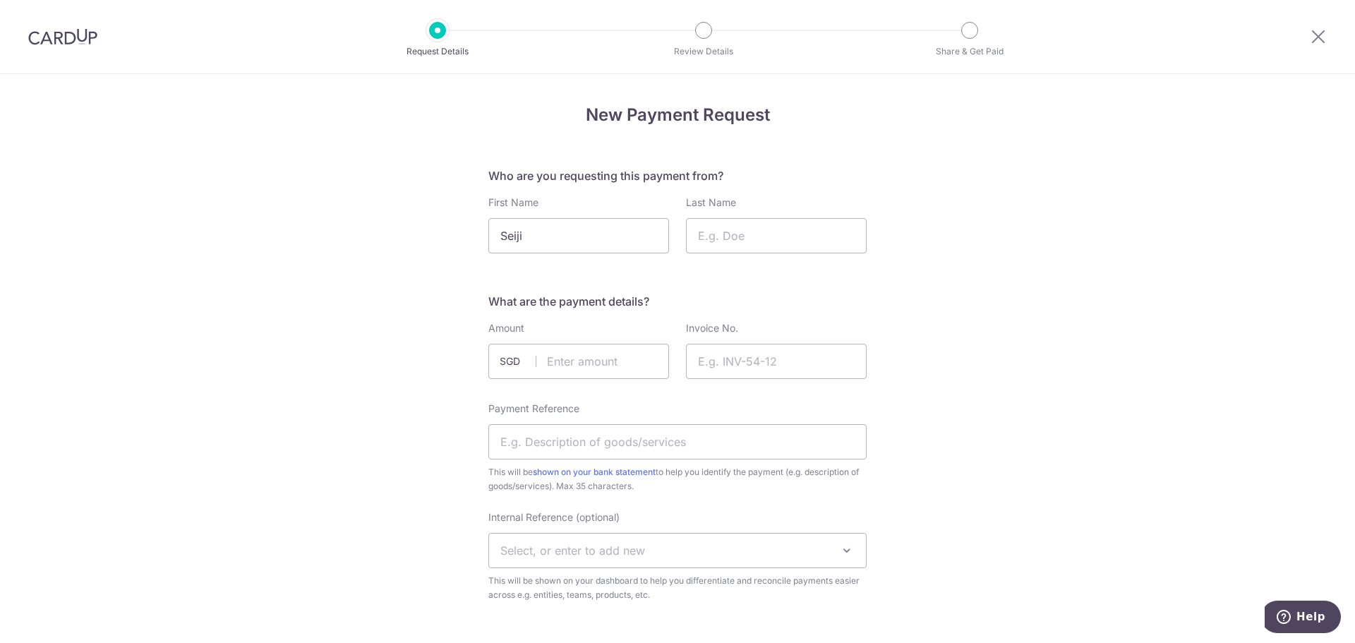
type input "Seiji"
type input "Taniyama"
type input "150.00"
type input "CC Singapore Sep"
type input "CC Singapore Sep Seiji Taniyama"
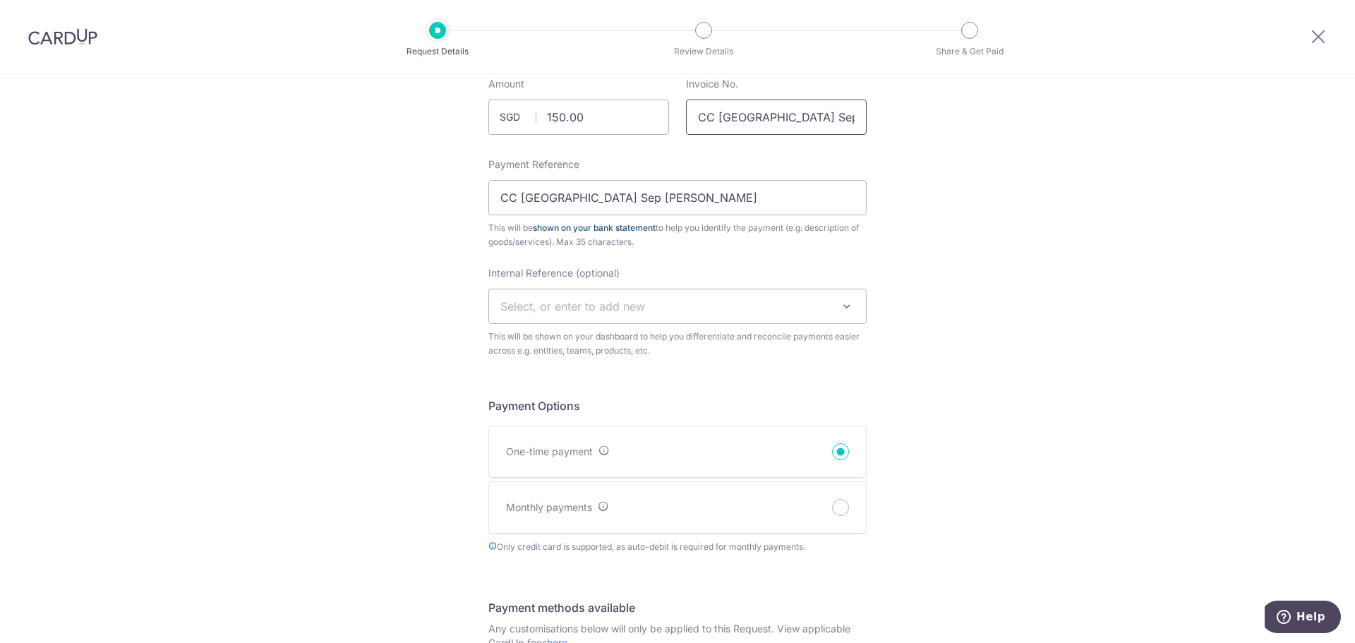
scroll to position [212, 0]
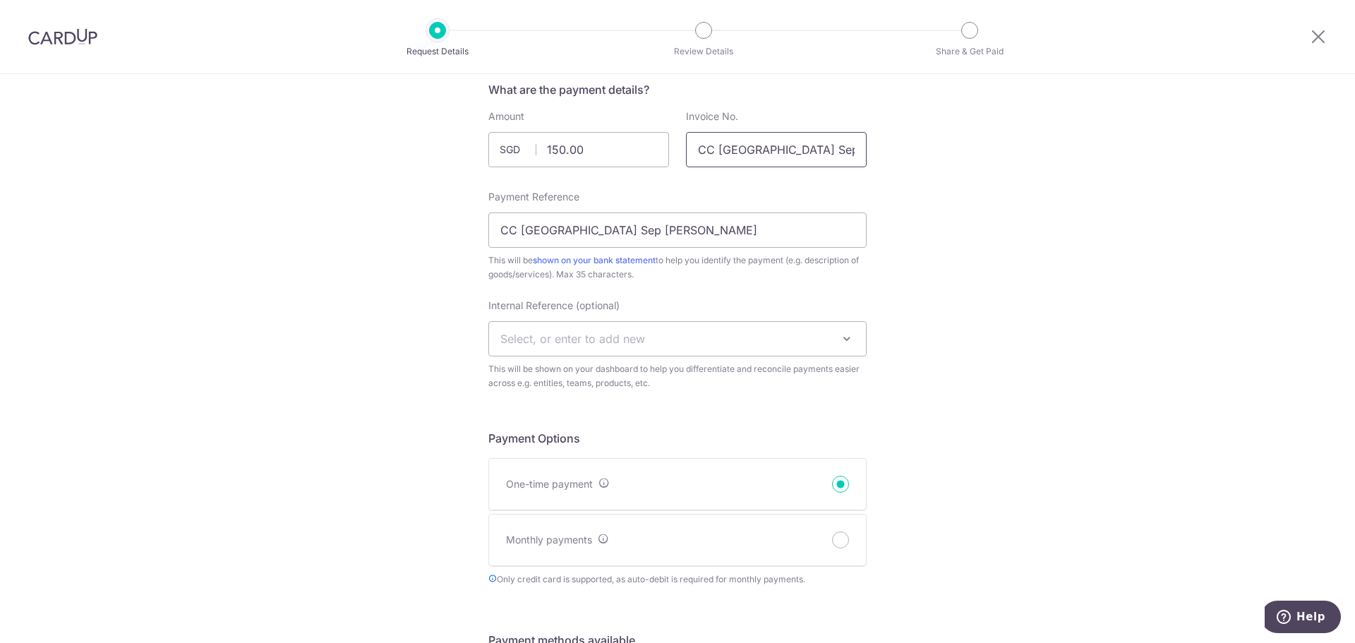
click at [814, 153] on input "CC Singapore Sep" at bounding box center [776, 149] width 181 height 35
type input "CC [GEOGRAPHIC_DATA] September"
click at [596, 229] on input "CC Singapore Sep Seiji Taniyama" at bounding box center [677, 229] width 378 height 35
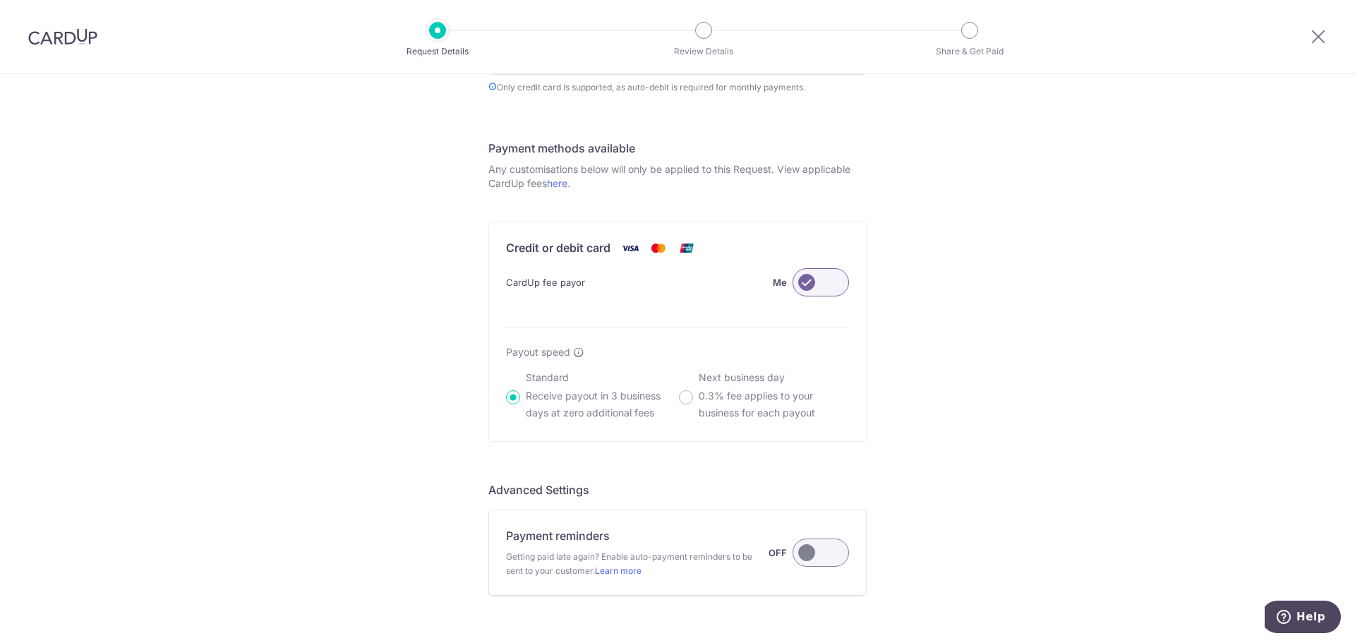
scroll to position [706, 0]
type input "CC [GEOGRAPHIC_DATA] Sept [PERSON_NAME]"
click at [806, 282] on label at bounding box center [820, 280] width 56 height 28
click at [0, 0] on input "Me" at bounding box center [0, 0] width 0 height 0
click at [826, 277] on label at bounding box center [820, 280] width 56 height 28
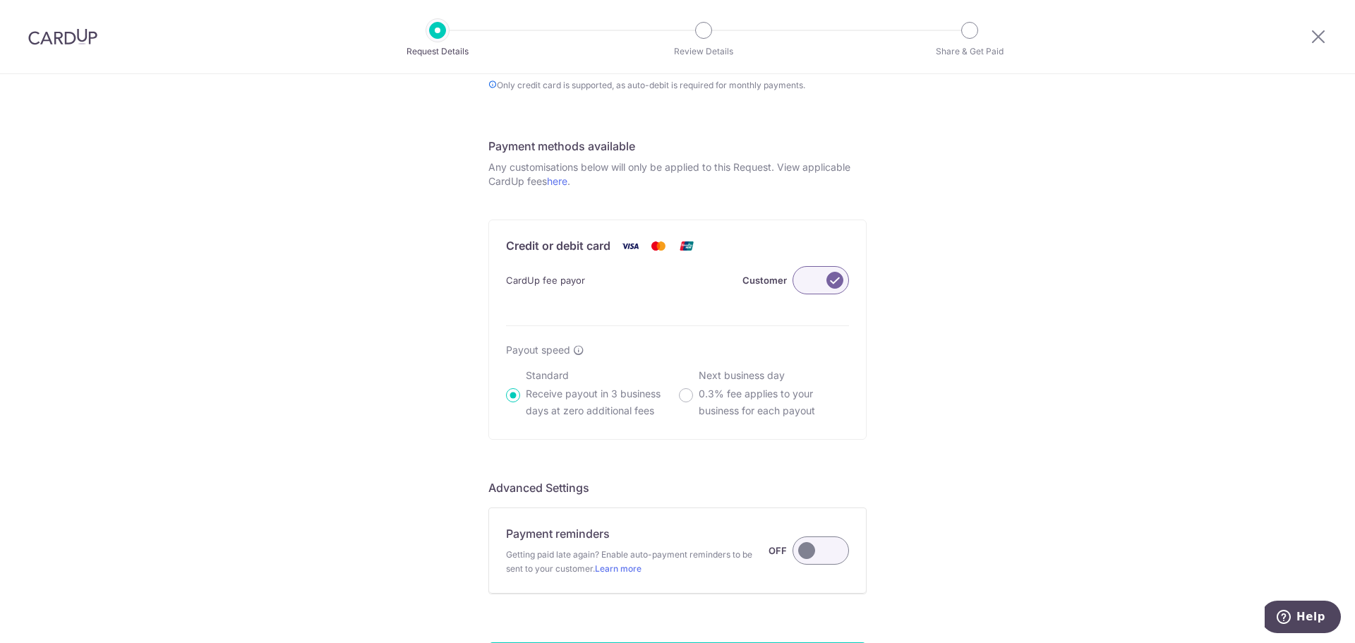
click at [0, 0] on input "Customer" at bounding box center [0, 0] width 0 height 0
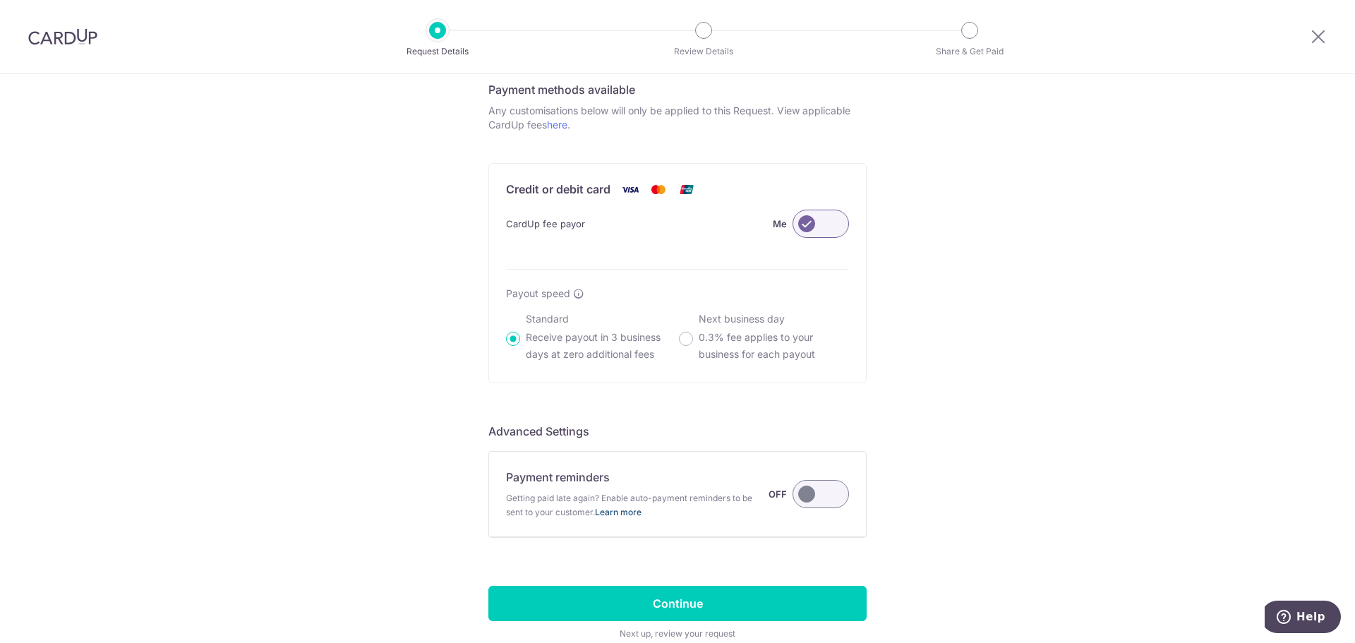
scroll to position [843, 0]
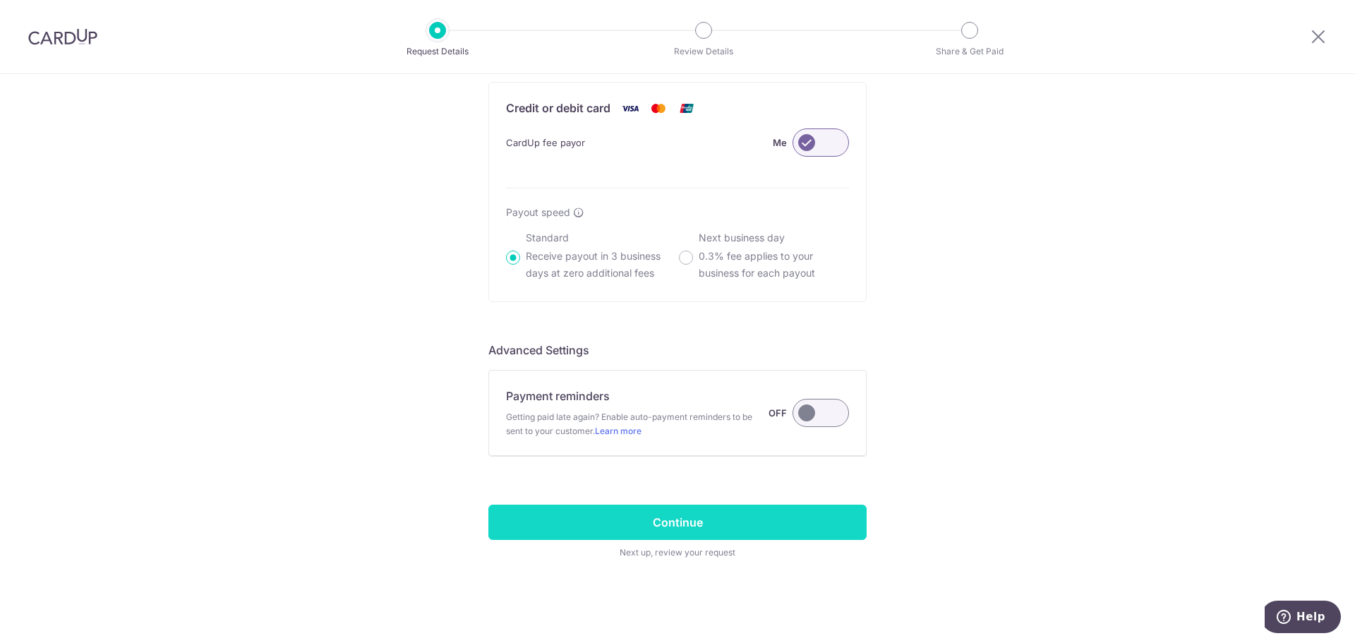
click at [669, 523] on input "Continue" at bounding box center [677, 521] width 378 height 35
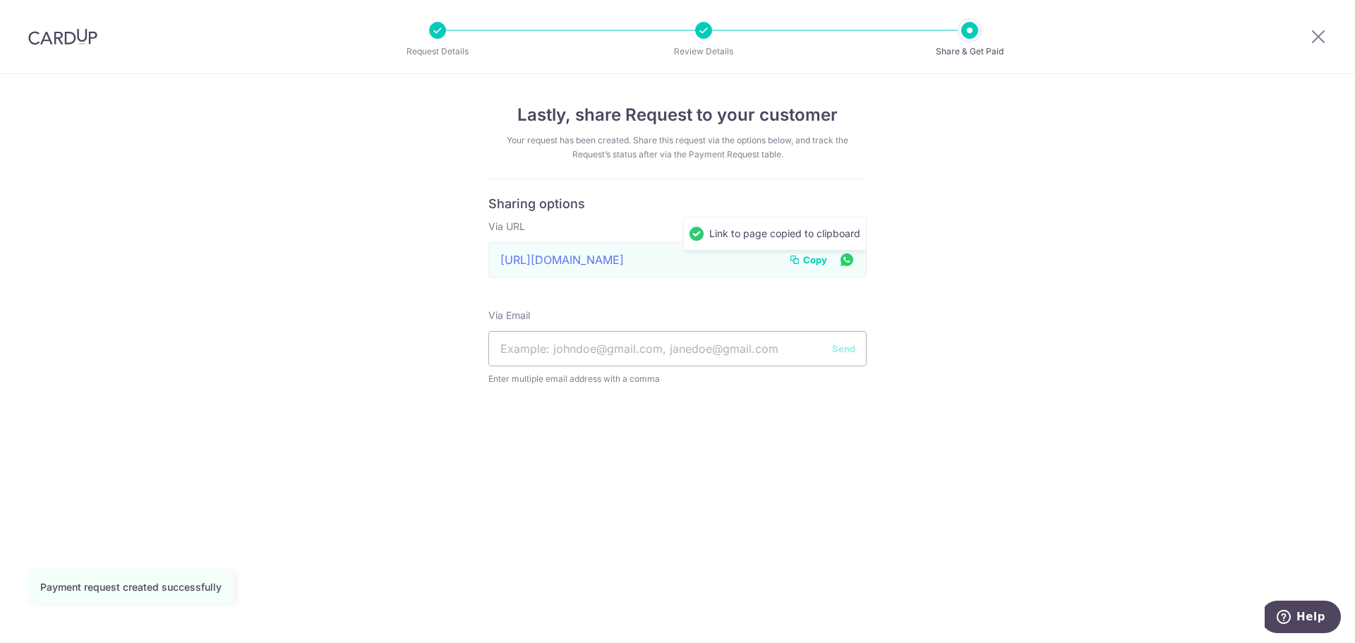
click at [1129, 331] on div "Lastly, share Request to your customer Your request has been created. Share thi…" at bounding box center [677, 358] width 1355 height 569
drag, startPoint x: 938, startPoint y: 594, endPoint x: 1238, endPoint y: 66, distance: 607.3
click at [938, 594] on div "Lastly, share Request to your customer Your request has been created. Share thi…" at bounding box center [677, 358] width 1355 height 569
click at [1306, 32] on div at bounding box center [1317, 36] width 73 height 73
click at [1315, 34] on icon at bounding box center [1318, 37] width 17 height 18
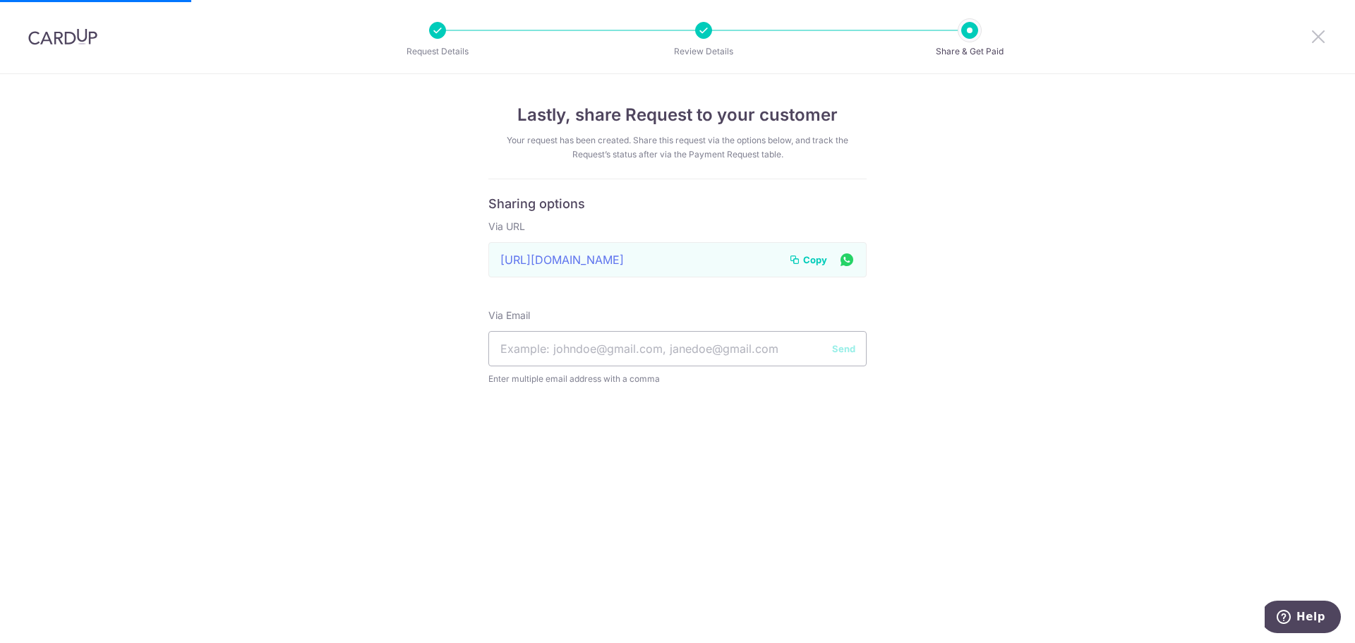
click at [1318, 32] on icon at bounding box center [1318, 37] width 17 height 18
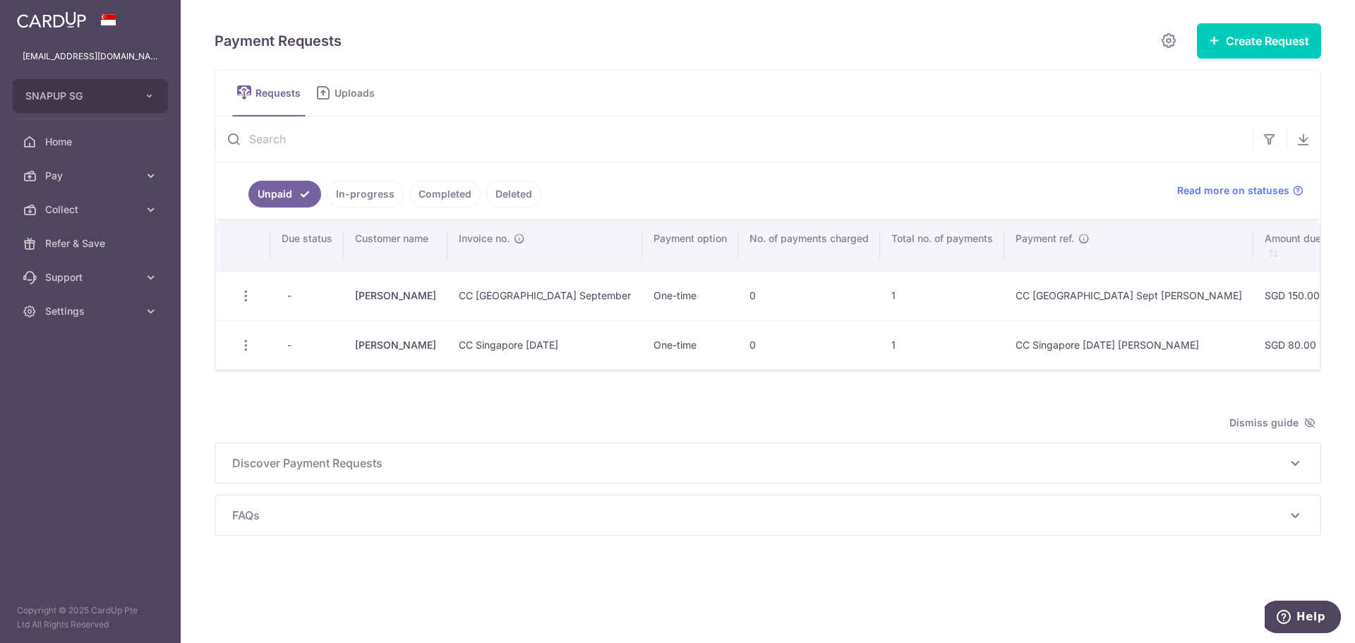
click at [381, 182] on link "In-progress" at bounding box center [365, 194] width 77 height 27
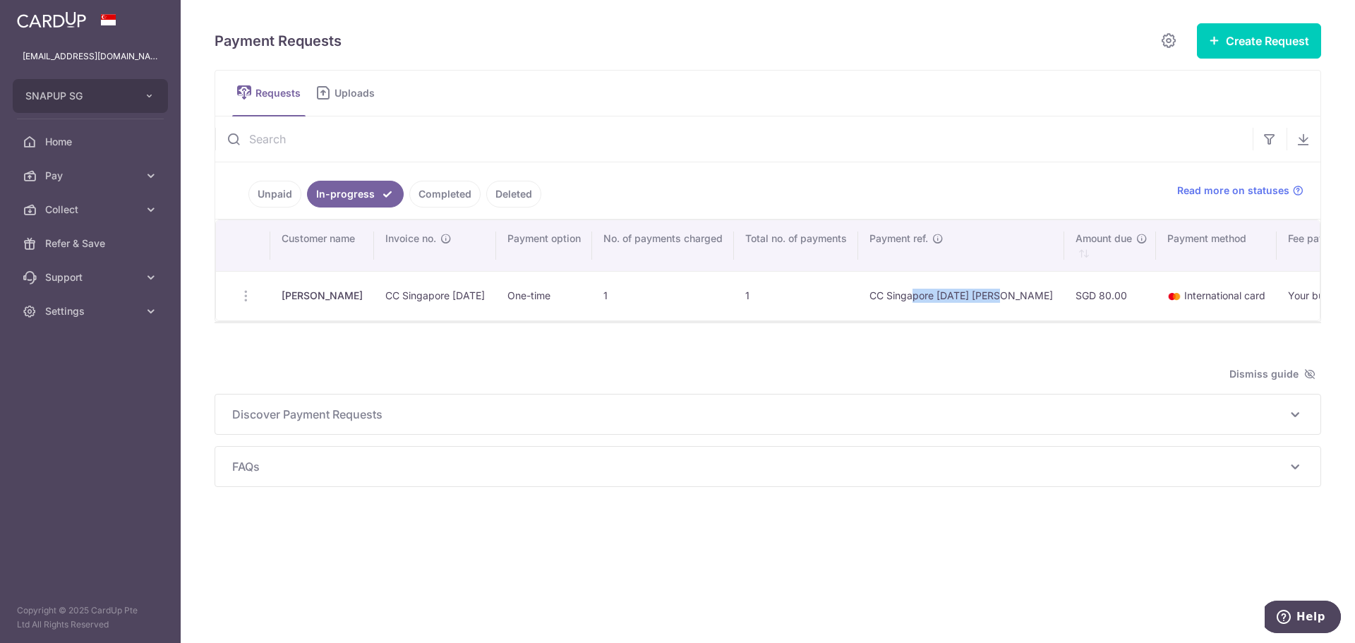
drag, startPoint x: 898, startPoint y: 296, endPoint x: 989, endPoint y: 303, distance: 90.6
click at [989, 303] on td "CC Singapore [DATE] [PERSON_NAME]" at bounding box center [961, 295] width 206 height 49
click at [989, 304] on td "CC Singapore [DATE] [PERSON_NAME]" at bounding box center [961, 295] width 206 height 49
click at [959, 330] on div at bounding box center [767, 330] width 1106 height 14
click at [92, 201] on link "Collect" at bounding box center [90, 210] width 181 height 34
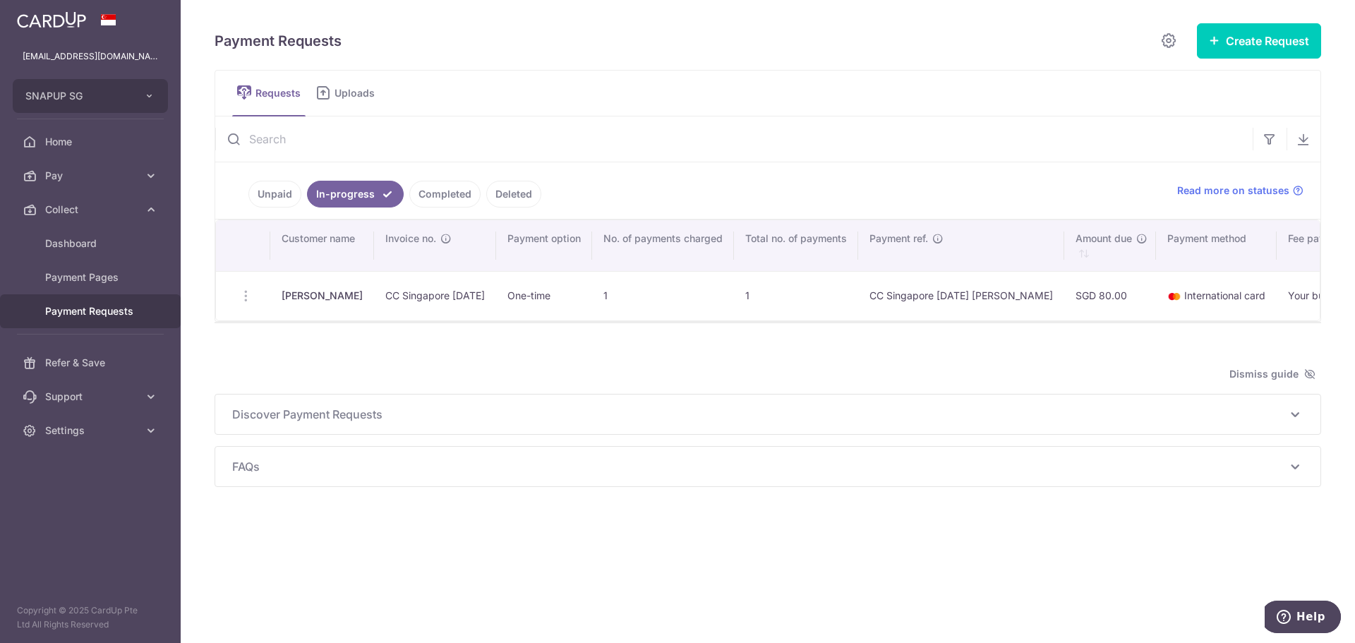
click at [111, 307] on span "Payment Requests" at bounding box center [91, 311] width 93 height 14
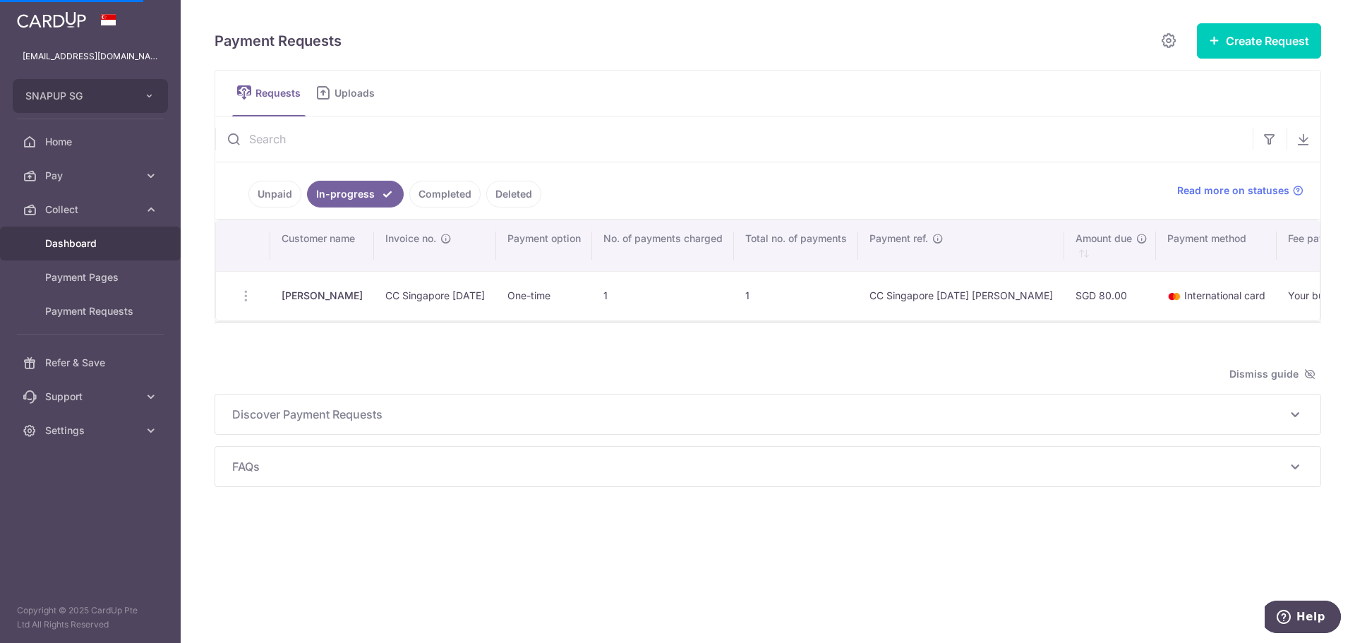
click at [102, 248] on span "Dashboard" at bounding box center [91, 243] width 93 height 14
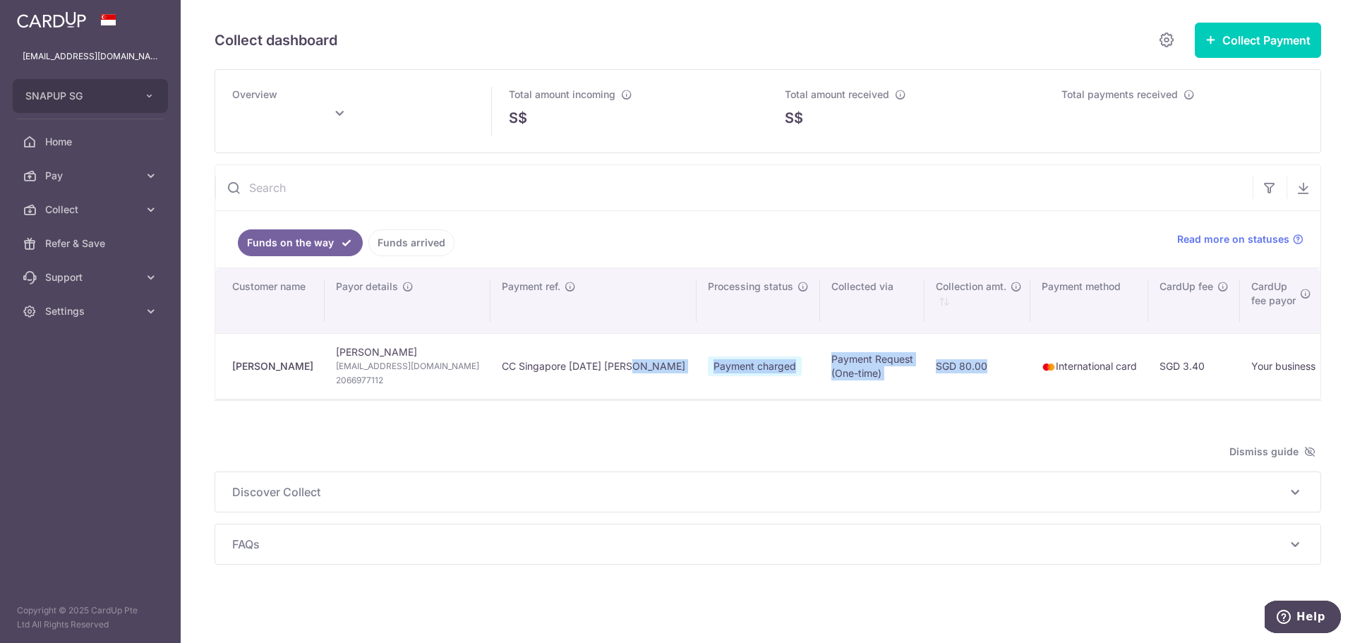
drag, startPoint x: 569, startPoint y: 372, endPoint x: 884, endPoint y: 391, distance: 316.0
click at [884, 391] on tr "[PERSON_NAME] [PERSON_NAME] [EMAIL_ADDRESS][DOMAIN_NAME] 2066977112 CC Singapor…" at bounding box center [1055, 366] width 1681 height 66
click at [924, 391] on td "SGD 80.00" at bounding box center [977, 366] width 106 height 66
drag, startPoint x: 891, startPoint y: 385, endPoint x: 727, endPoint y: 365, distance: 164.9
click at [727, 365] on tr "[PERSON_NAME] [PERSON_NAME] [EMAIL_ADDRESS][DOMAIN_NAME] 2066977112 CC Singapor…" at bounding box center [1055, 366] width 1681 height 66
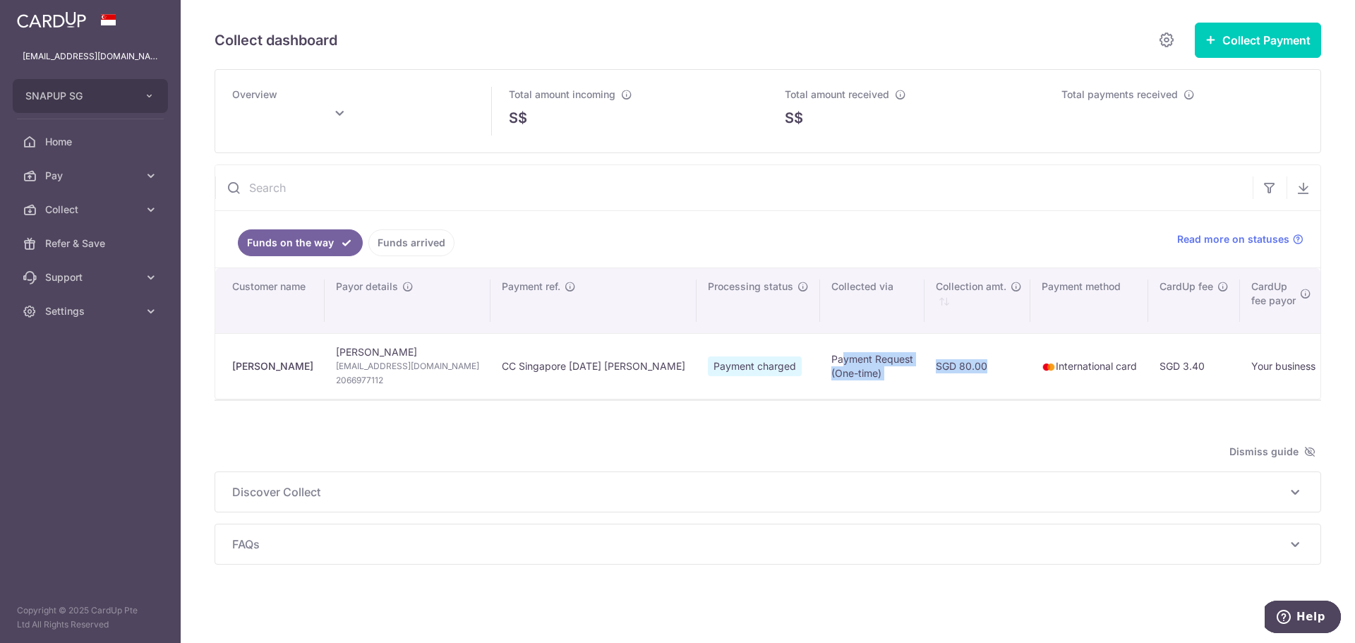
click at [820, 365] on td "Payment Request (One-time)" at bounding box center [872, 366] width 104 height 66
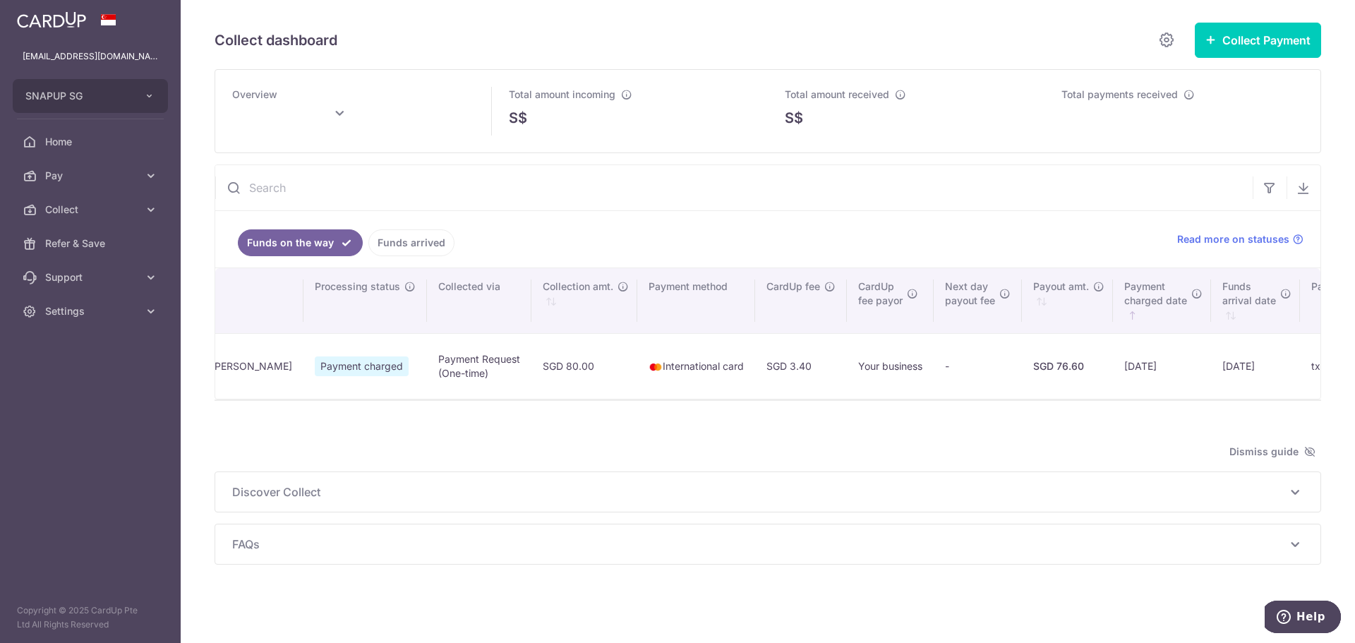
scroll to position [0, 469]
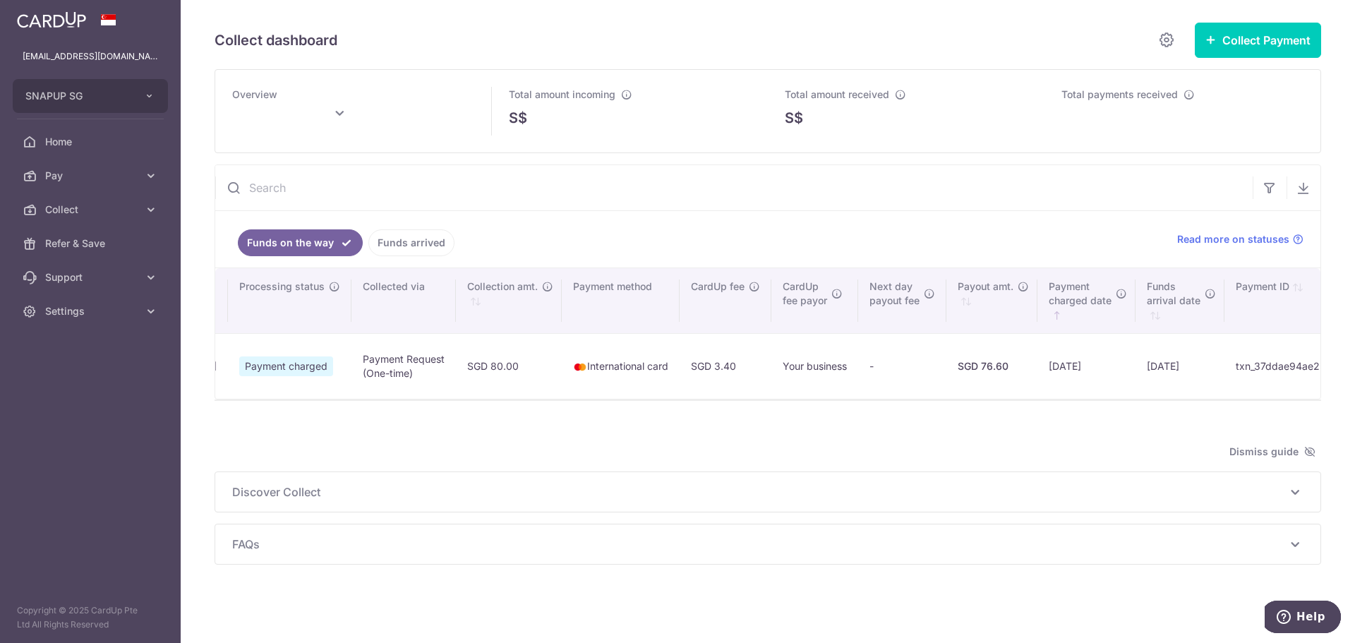
drag, startPoint x: 1029, startPoint y: 366, endPoint x: 1068, endPoint y: 373, distance: 40.0
click at [1135, 373] on td "[DATE]" at bounding box center [1179, 366] width 89 height 66
drag, startPoint x: 953, startPoint y: 361, endPoint x: 1074, endPoint y: 368, distance: 120.9
click at [1074, 368] on tr "[PERSON_NAME] [PERSON_NAME] [EMAIL_ADDRESS][DOMAIN_NAME] 2066977112 CC Singapor…" at bounding box center [587, 366] width 1681 height 66
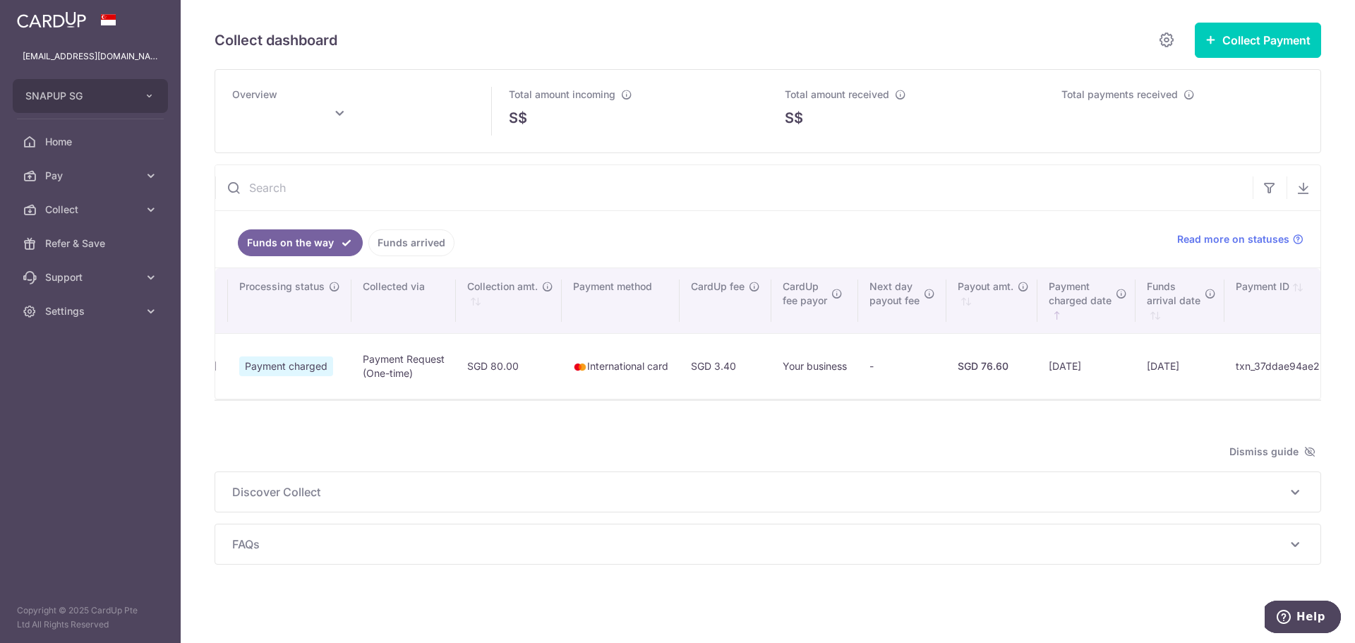
click at [1135, 368] on td "[DATE]" at bounding box center [1179, 366] width 89 height 66
drag, startPoint x: 1087, startPoint y: 372, endPoint x: 1032, endPoint y: 373, distance: 54.3
click at [1135, 373] on td "[DATE]" at bounding box center [1179, 366] width 89 height 66
drag, startPoint x: 1078, startPoint y: 373, endPoint x: 1086, endPoint y: 373, distance: 7.8
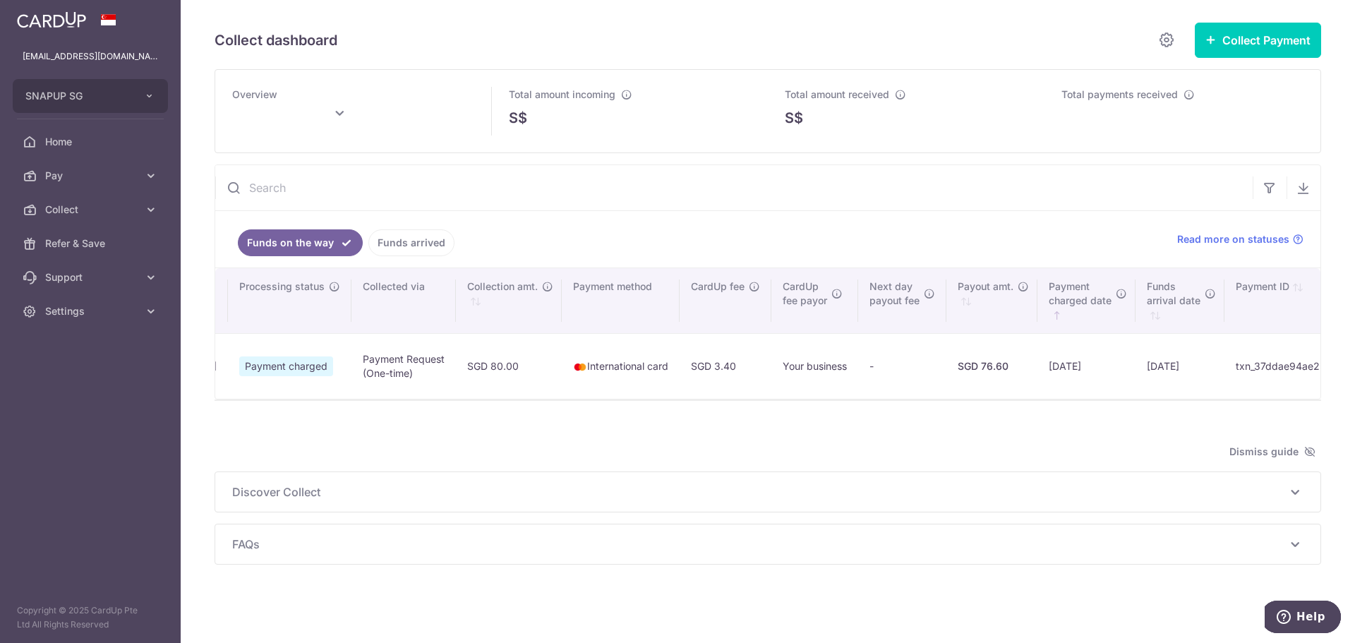
click at [1135, 373] on td "[DATE]" at bounding box center [1179, 366] width 89 height 66
type input "[DATE]"
